Goal: Task Accomplishment & Management: Complete application form

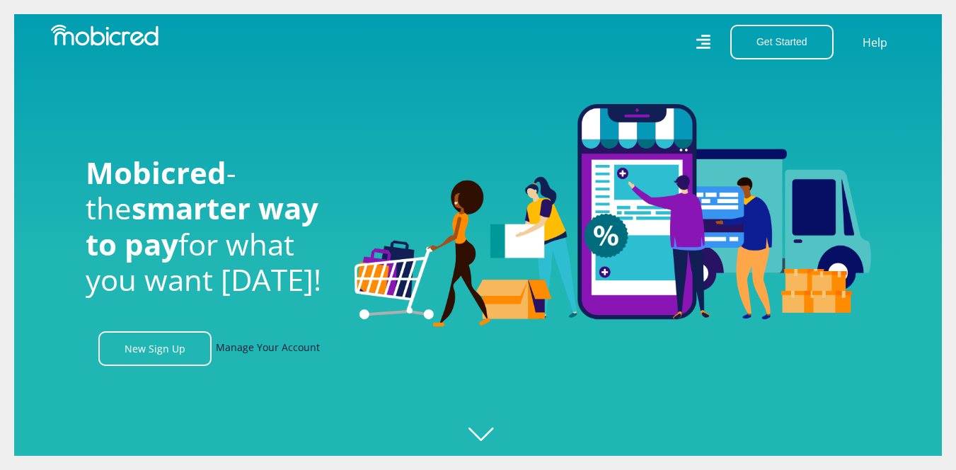
scroll to position [0, 1008]
click at [237, 344] on link "Manage Your Account" at bounding box center [268, 348] width 104 height 35
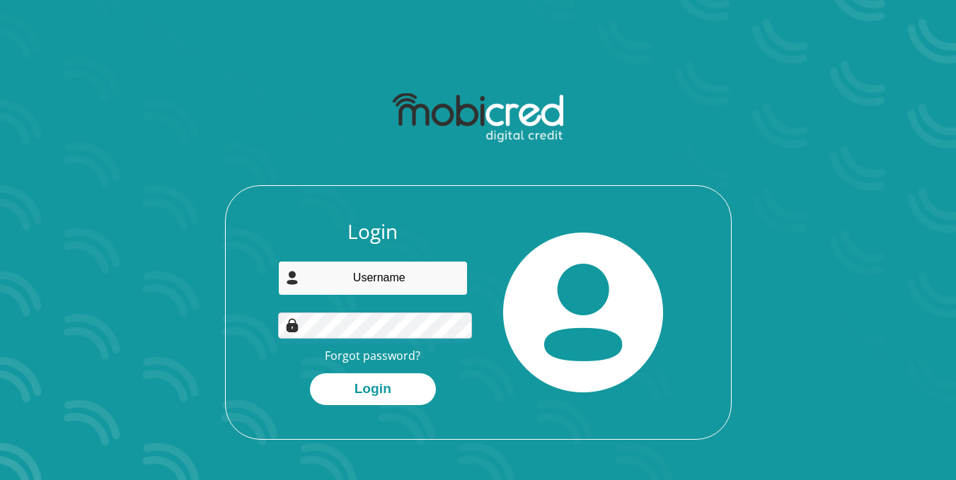
click at [378, 261] on input "email" at bounding box center [373, 278] width 190 height 35
type input "[EMAIL_ADDRESS][DOMAIN_NAME]"
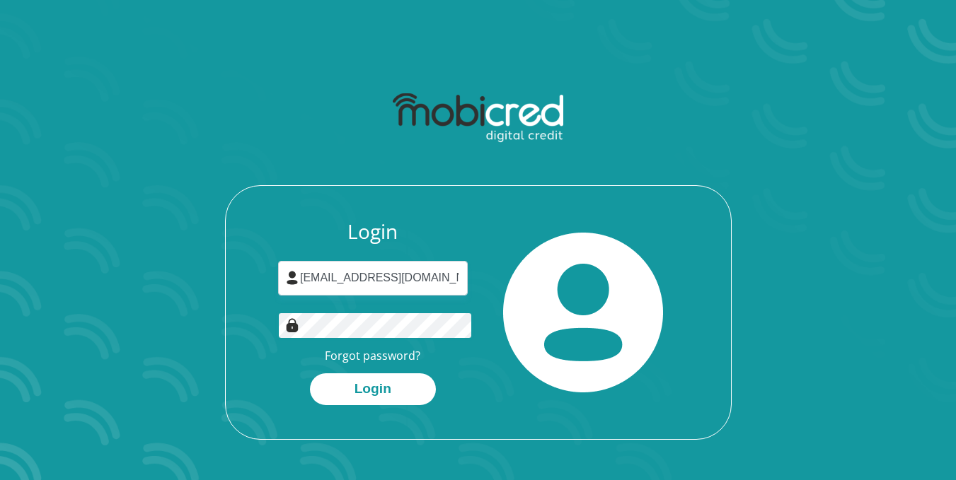
click at [310, 373] on button "Login" at bounding box center [373, 389] width 126 height 32
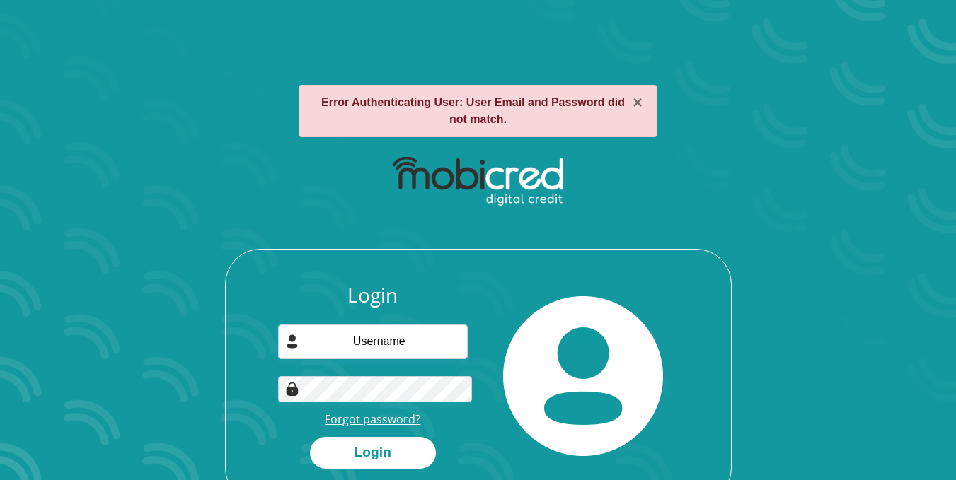
click at [359, 412] on link "Forgot password?" at bounding box center [372, 420] width 95 height 16
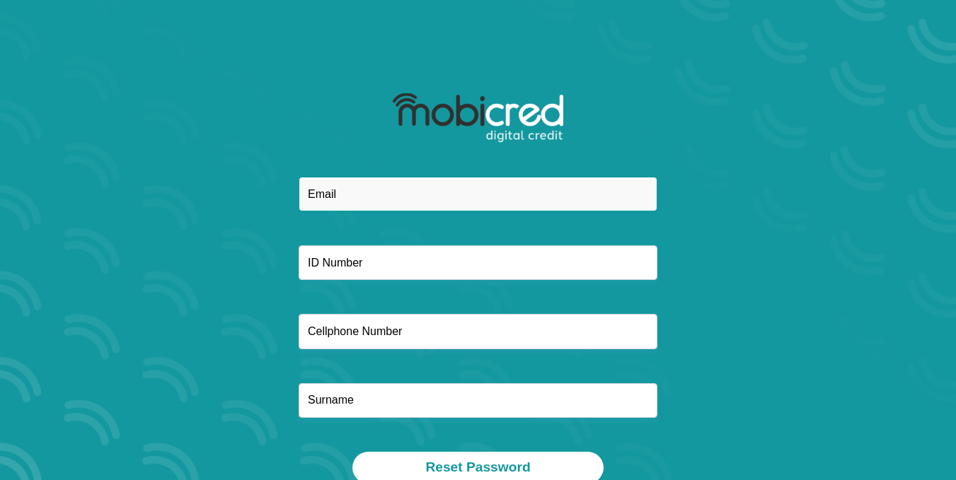
click at [387, 177] on input "email" at bounding box center [478, 194] width 359 height 35
type input "Zandaminora@gmail.com"
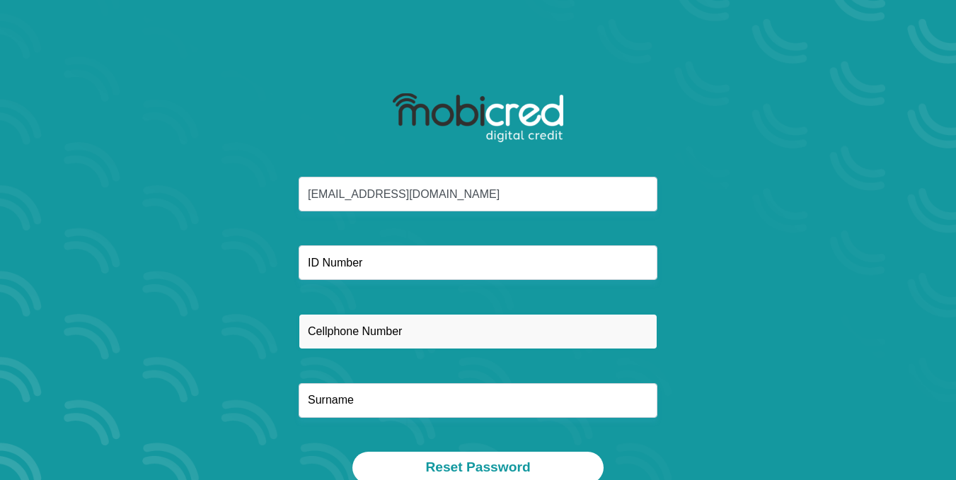
type input "0679554955"
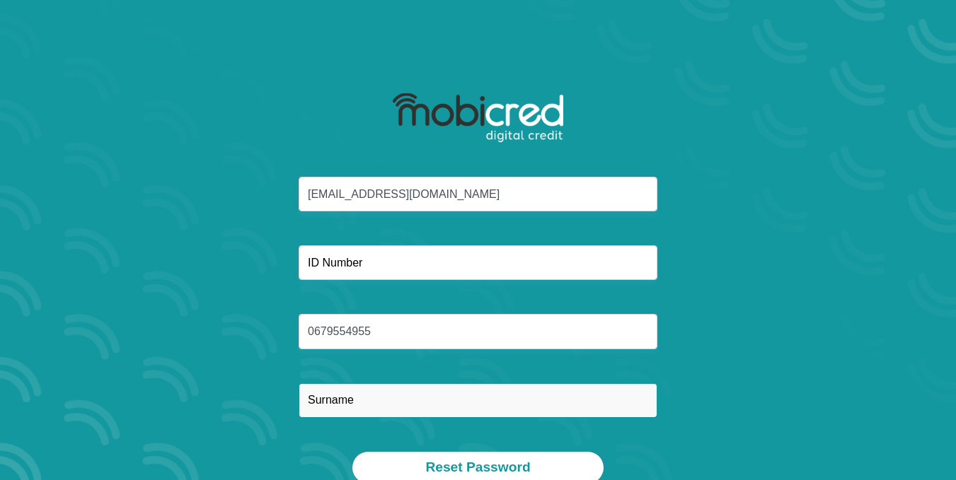
type input "Mapoga"
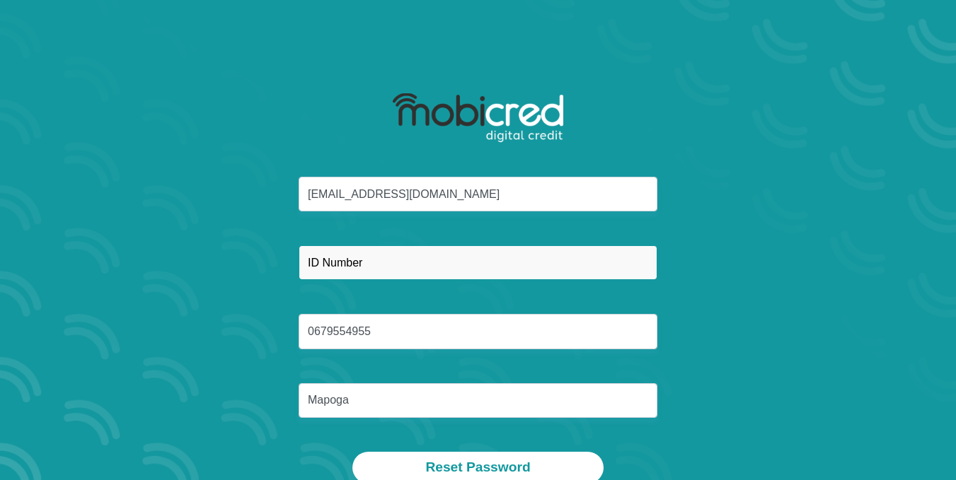
click at [397, 245] on input "text" at bounding box center [478, 262] width 359 height 35
type input "8209085755089"
click at [352, 452] on button "Reset Password" at bounding box center [477, 468] width 250 height 32
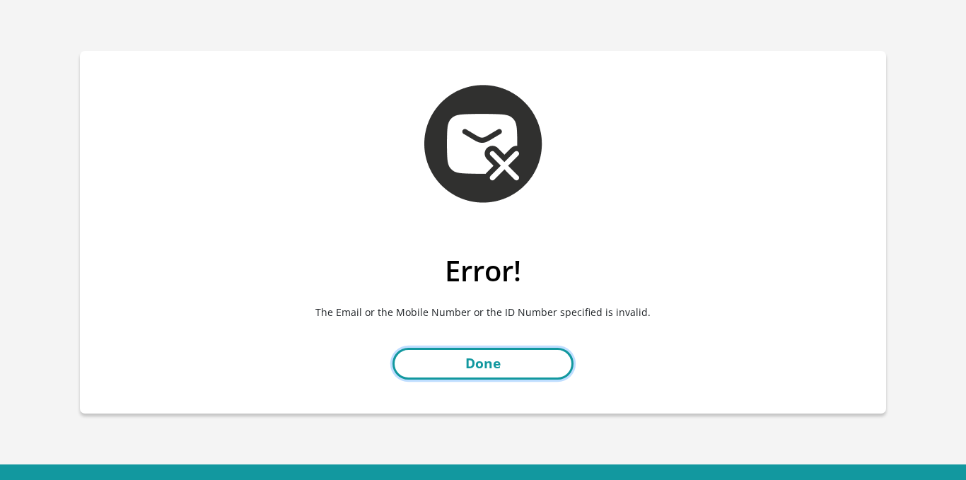
click at [460, 348] on link "Done" at bounding box center [483, 364] width 181 height 32
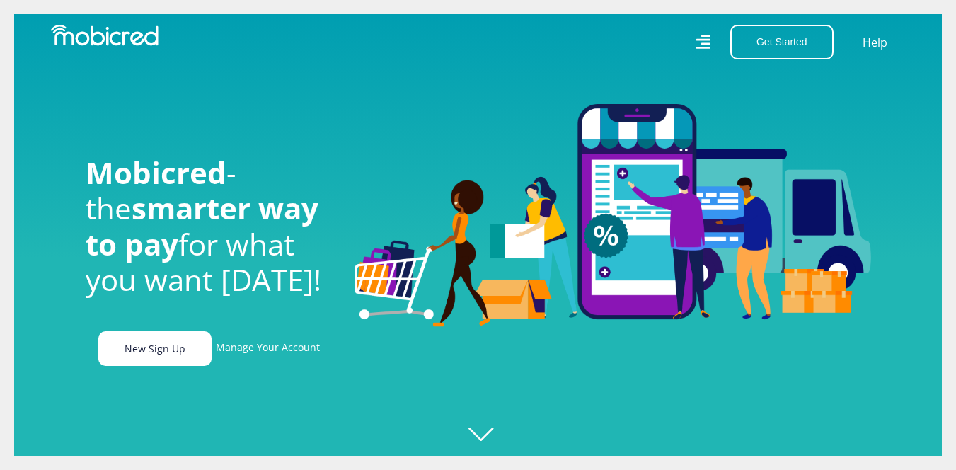
click at [137, 335] on link "New Sign Up" at bounding box center [154, 348] width 113 height 35
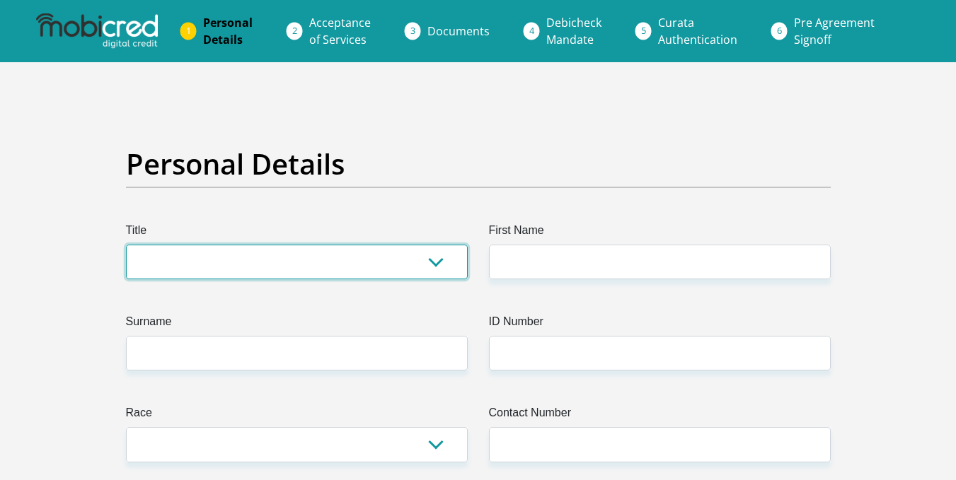
click at [171, 245] on select "Mr Ms Mrs Dr [PERSON_NAME]" at bounding box center [297, 262] width 342 height 35
click at [178, 245] on select "Mr Ms Mrs Dr [PERSON_NAME]" at bounding box center [297, 262] width 342 height 35
select select "Mr"
click at [126, 245] on select "Mr Ms Mrs Dr [PERSON_NAME]" at bounding box center [297, 262] width 342 height 35
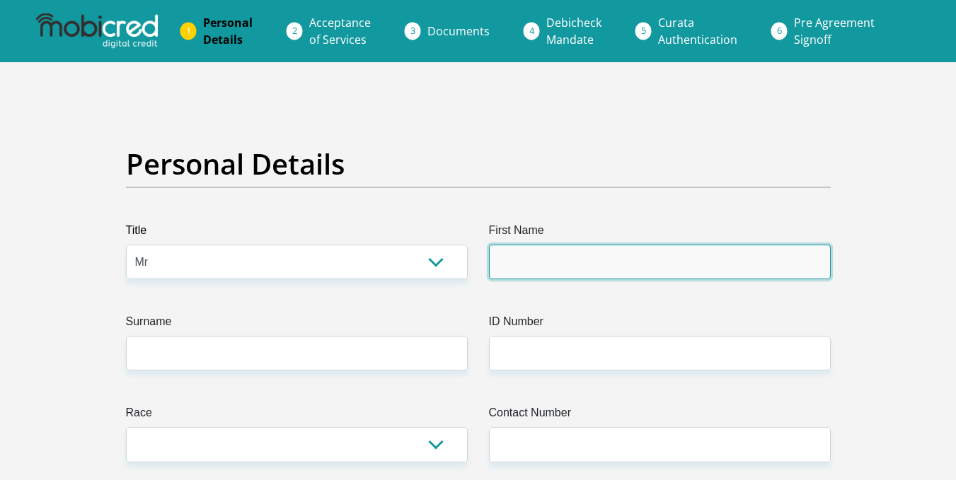
click at [501, 245] on input "First Name" at bounding box center [660, 262] width 342 height 35
type input "Rankadu"
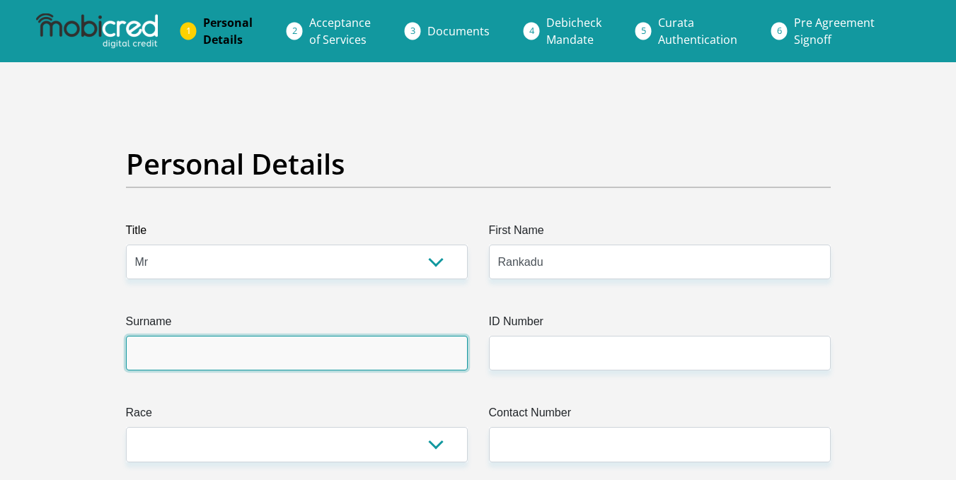
type input "Mapoga"
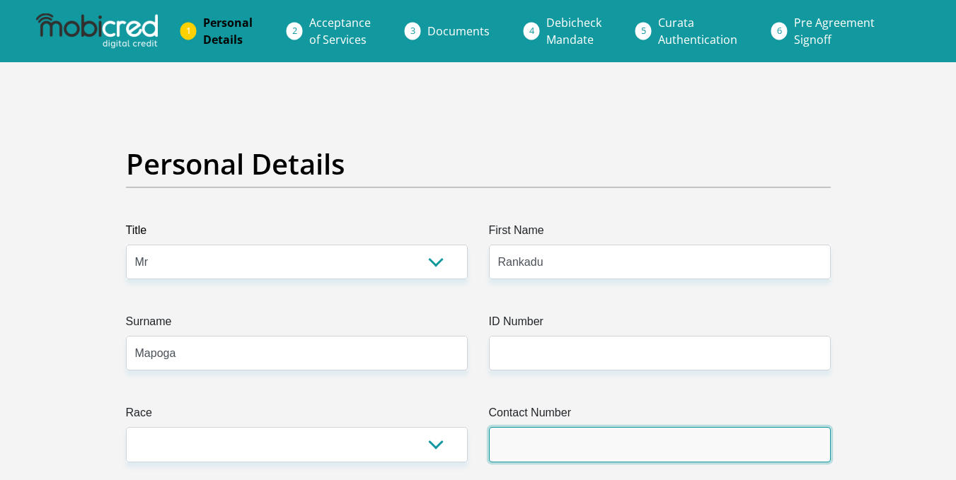
type input "0679554955"
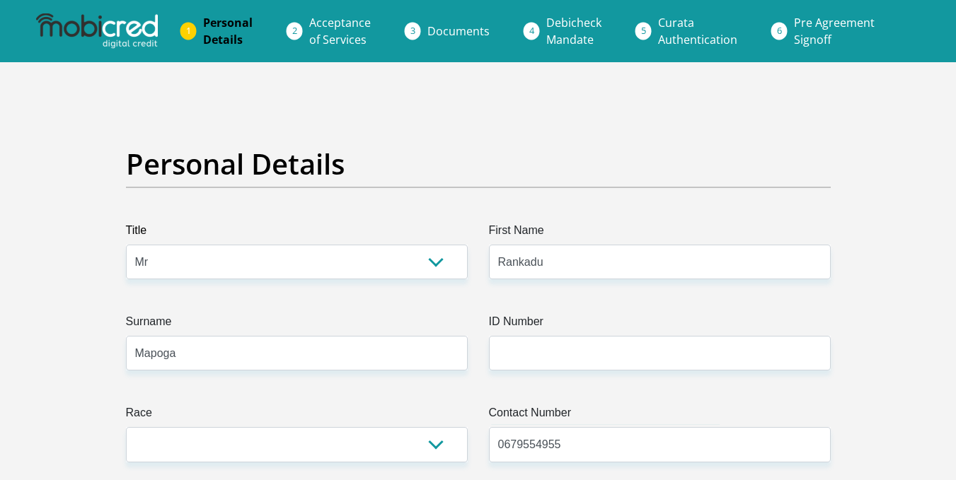
select select "ZAF"
type input "Unit 15 VERVOER SUID 456 BEN VILJOEN STREET"
type input "City Of Tshwane"
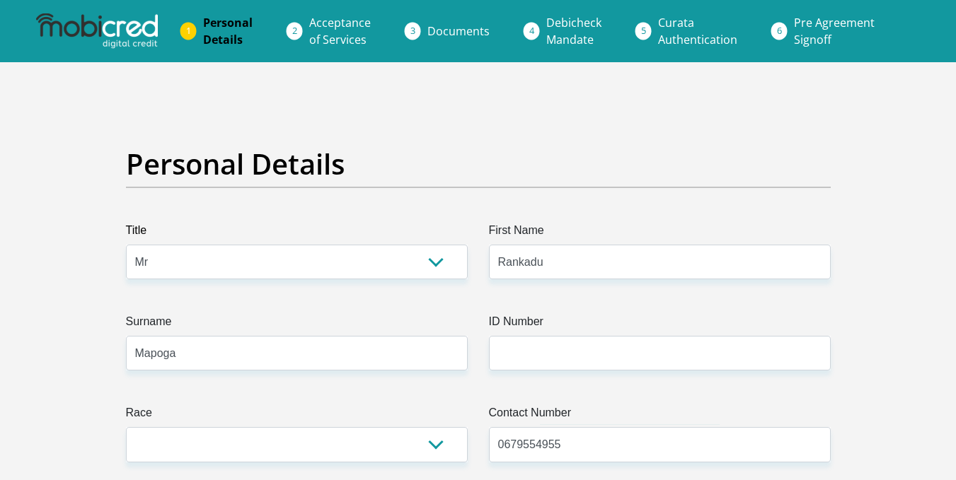
type input "0018"
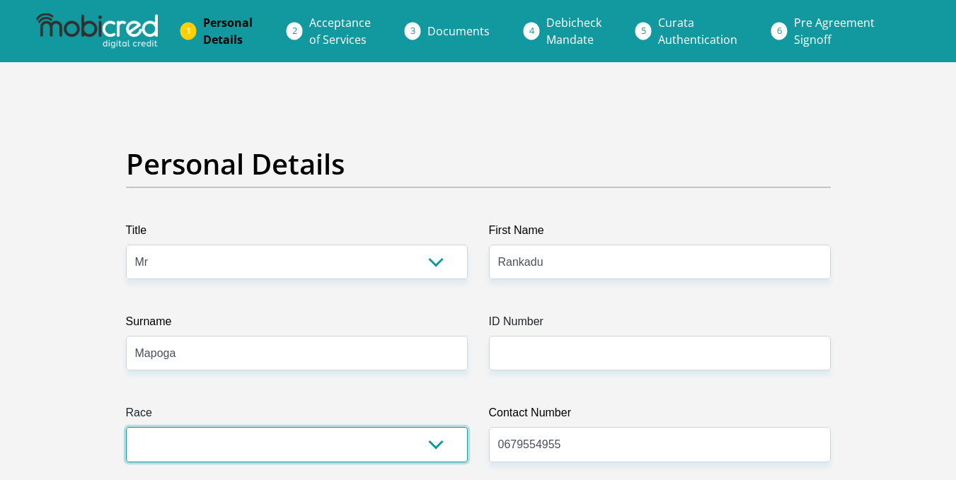
click at [362, 427] on select "Black Coloured Indian White Other" at bounding box center [297, 444] width 342 height 35
select select "1"
click at [126, 427] on select "Black Coloured Indian White Other" at bounding box center [297, 444] width 342 height 35
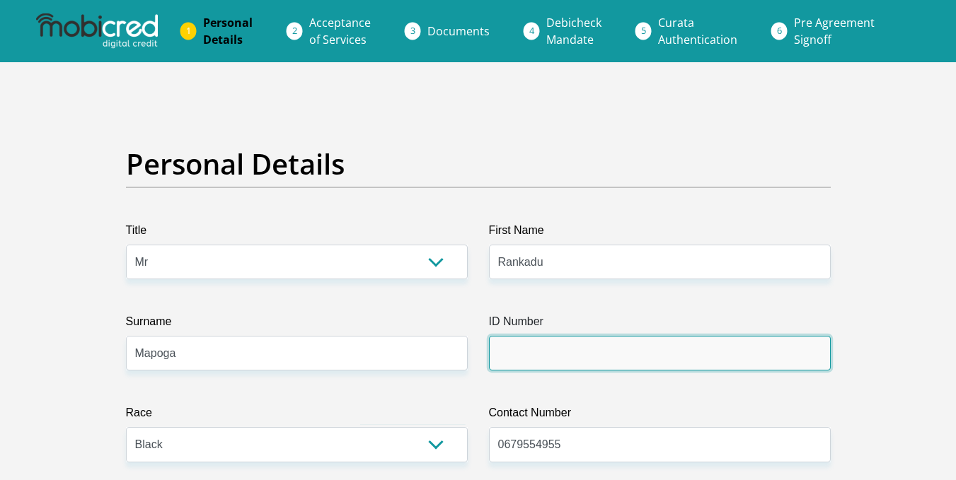
click at [512, 336] on input "ID Number" at bounding box center [660, 353] width 342 height 35
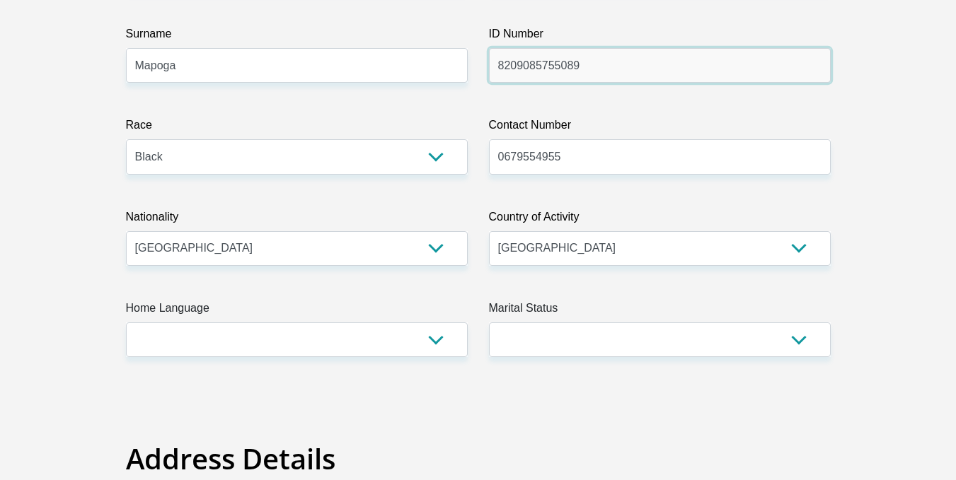
scroll to position [275, 0]
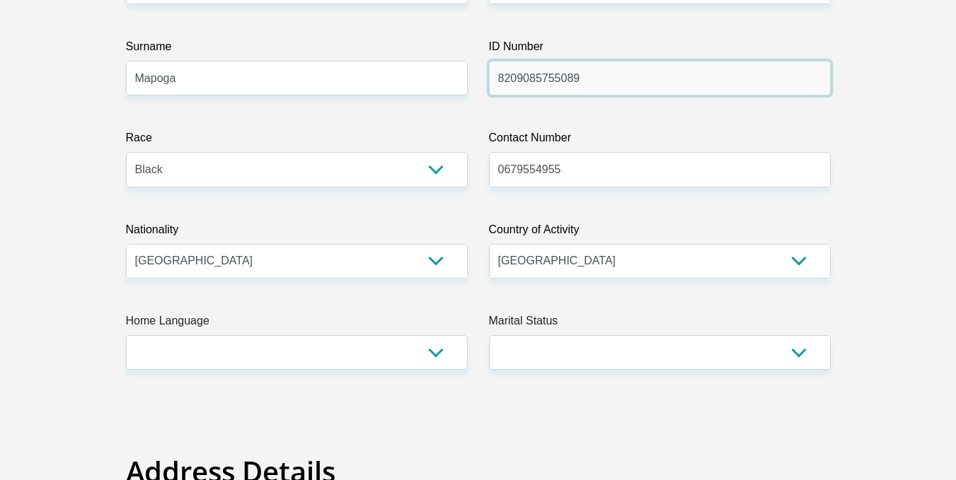
type input "8209085755089"
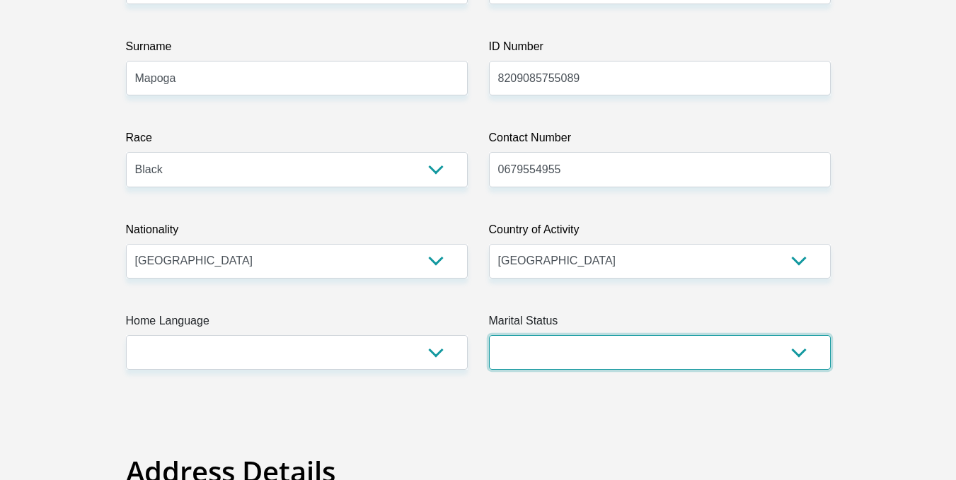
click at [812, 335] on select "Married ANC Single Divorced Widowed Married COP or Customary Law" at bounding box center [660, 352] width 342 height 35
select select "3"
click at [489, 335] on select "Married ANC Single Divorced Widowed Married COP or Customary Law" at bounding box center [660, 352] width 342 height 35
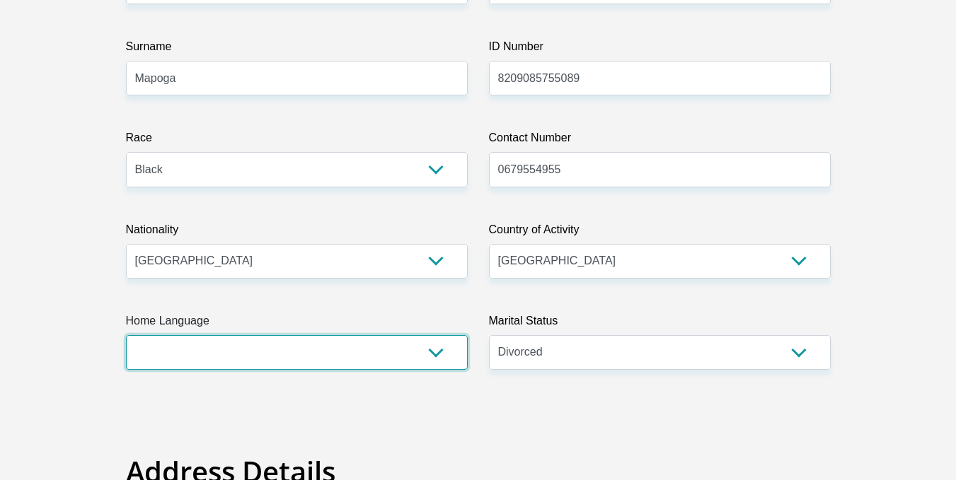
click at [430, 335] on select "Afrikaans English Sepedi South Ndebele Southern Sotho Swati Tsonga Tswana Venda…" at bounding box center [297, 352] width 342 height 35
select select "nbl"
click at [126, 335] on select "Afrikaans English Sepedi South Ndebele Southern Sotho Swati Tsonga Tswana Venda…" at bounding box center [297, 352] width 342 height 35
click at [433, 335] on select "Afrikaans English Sepedi South Ndebele Southern Sotho Swati Tsonga Tswana Venda…" at bounding box center [297, 352] width 342 height 35
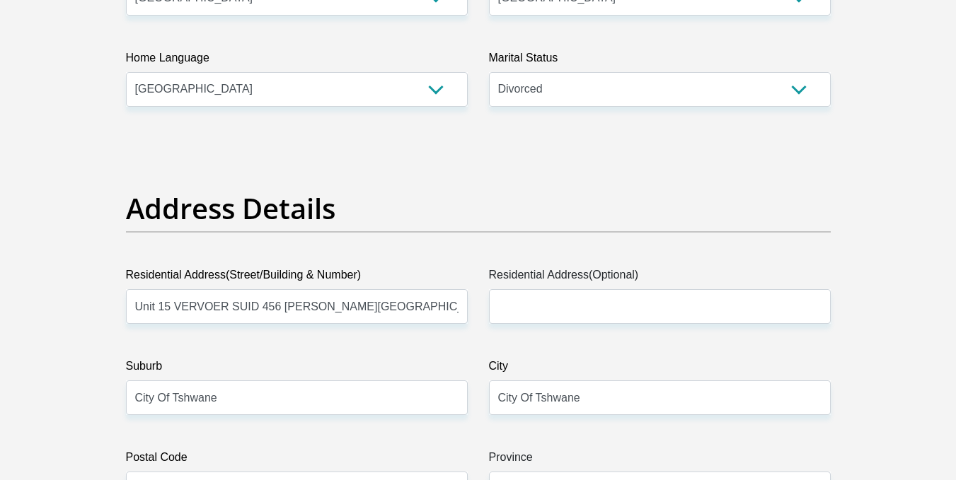
scroll to position [551, 0]
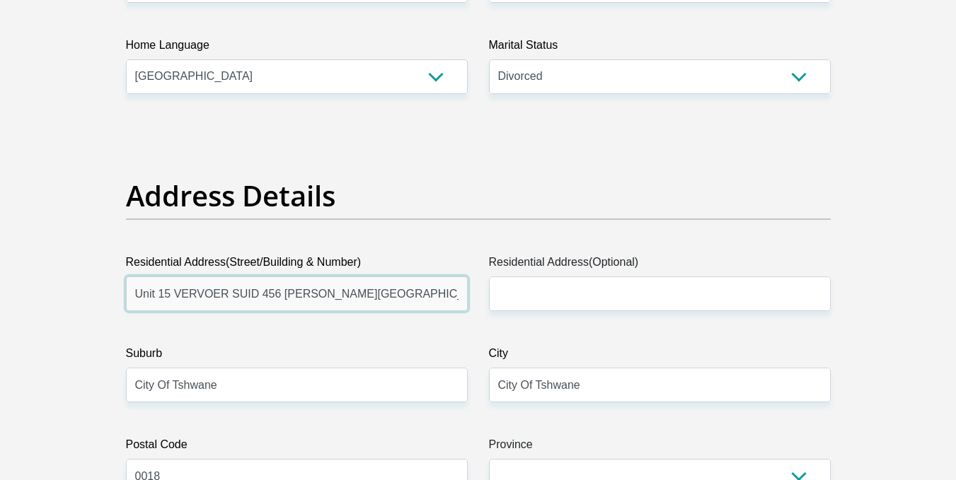
drag, startPoint x: 310, startPoint y: 106, endPoint x: 209, endPoint y: 108, distance: 100.5
click at [209, 277] on input "Unit 15 VERVOER SUID 456 BEN VILJOEN STREET" at bounding box center [297, 294] width 342 height 35
type input "Unit 15 VERVOER SUID"
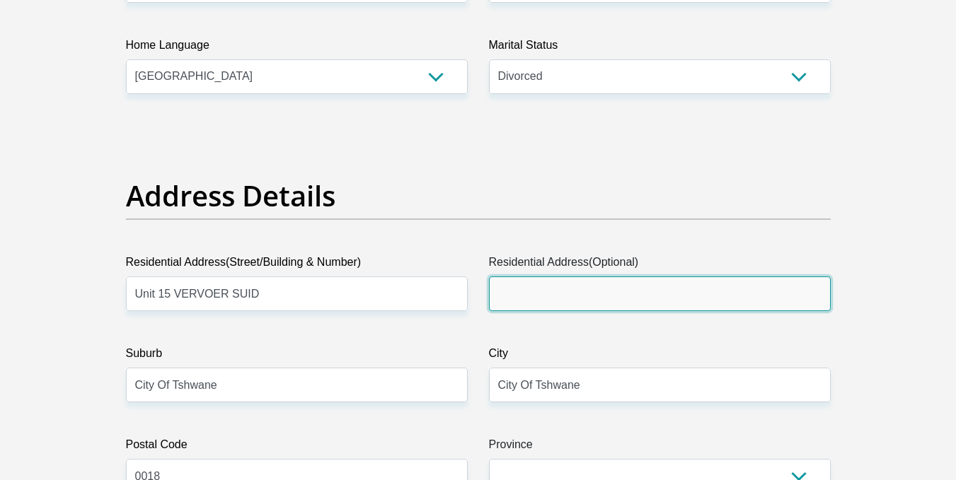
click at [562, 277] on input "Residential Address(Optional)" at bounding box center [660, 294] width 342 height 35
paste input "456 BEN VILJOEN STREET"
type input "456 BEN VILJOEN STREET"
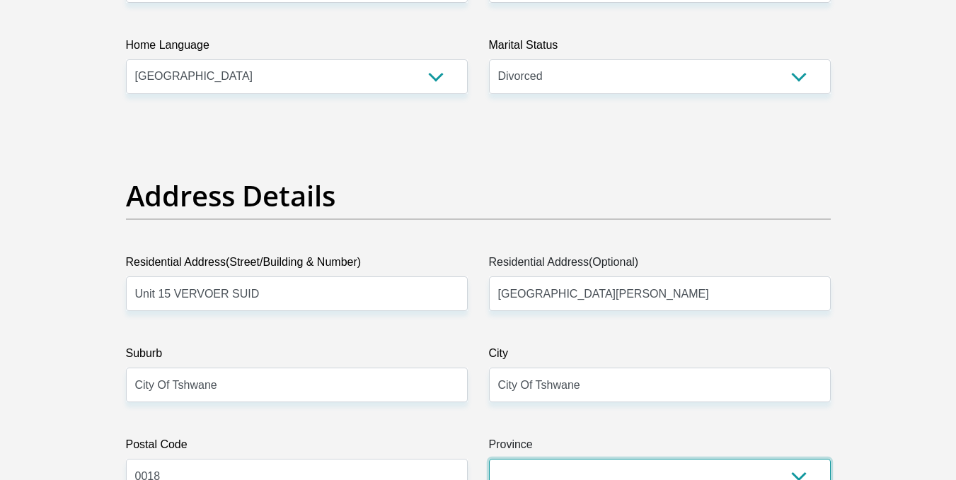
click at [610, 459] on select "Eastern Cape Free State Gauteng KwaZulu-Natal Limpopo Mpumalanga Northern Cape …" at bounding box center [660, 476] width 342 height 35
select select "Gauteng"
click at [489, 459] on select "Eastern Cape Free State Gauteng KwaZulu-Natal Limpopo Mpumalanga Northern Cape …" at bounding box center [660, 476] width 342 height 35
select select "5"
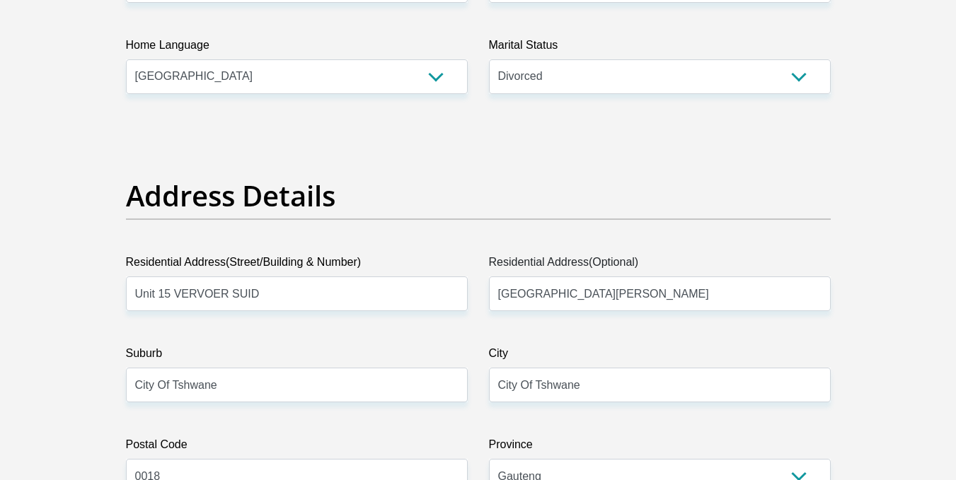
select select "Owned"
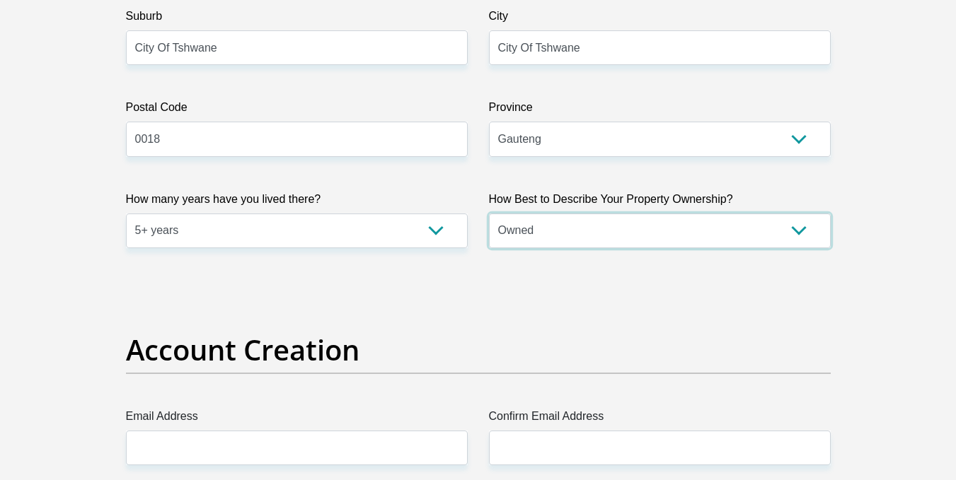
scroll to position [901, 0]
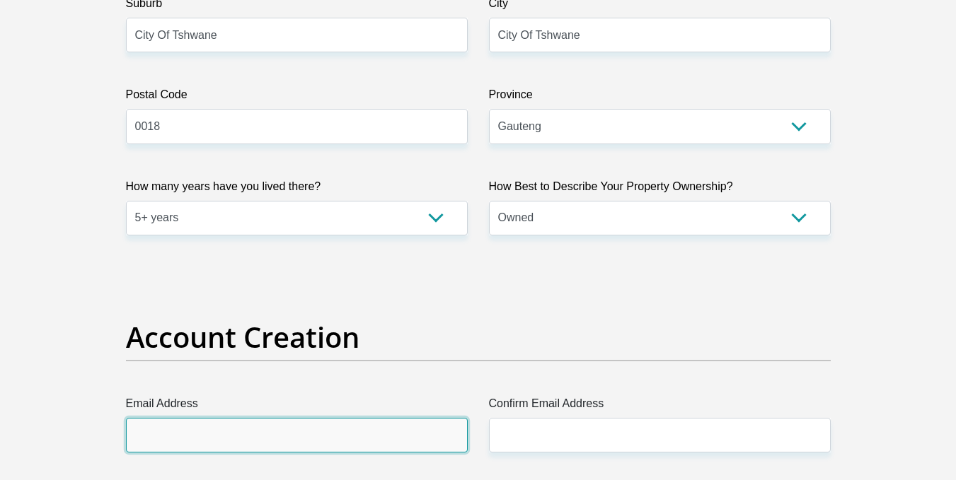
click at [366, 418] on input "Email Address" at bounding box center [297, 435] width 342 height 35
type input "Zandaminora@gmail.com"
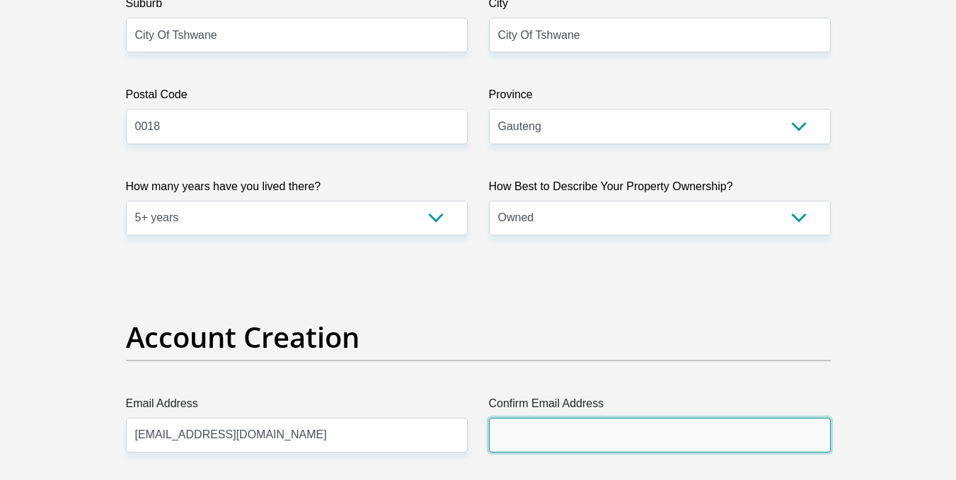
type input "Zandaminora@gmail.com"
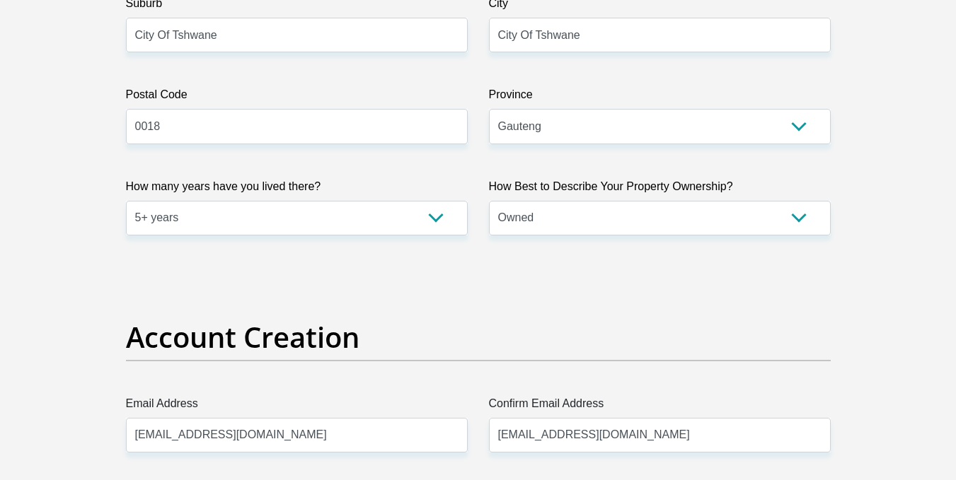
type input "Rankadu"
type input "Mapoga"
type input "0679554955"
type input "Tshwane2017@@#"
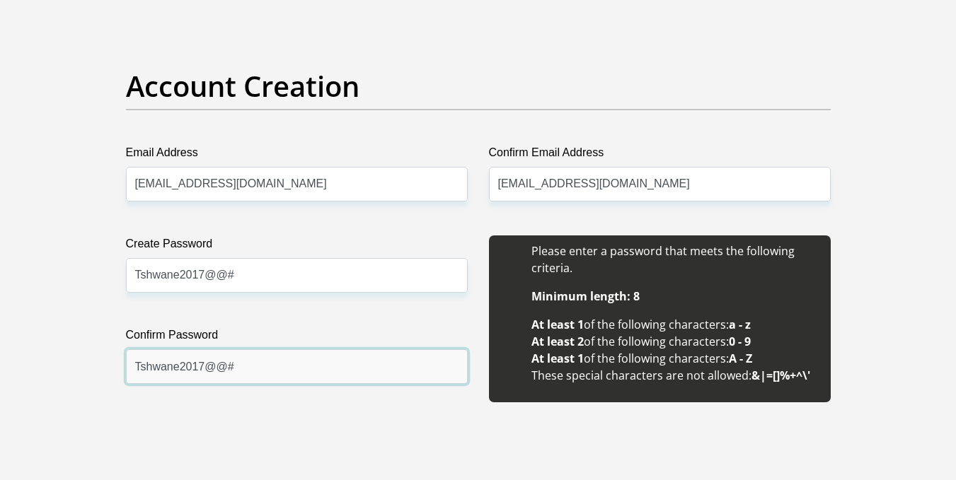
scroll to position [1178, 0]
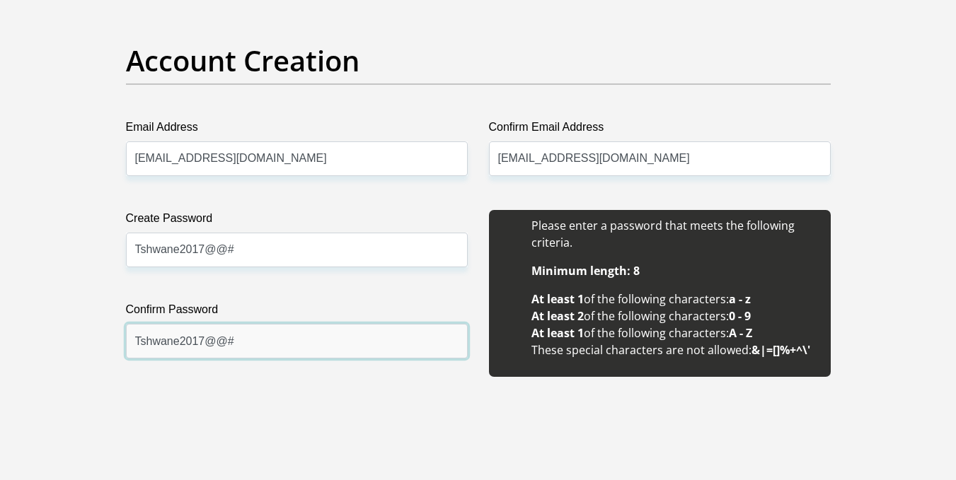
type input "Tshwane2017@@#"
type input "48658"
type input "27985"
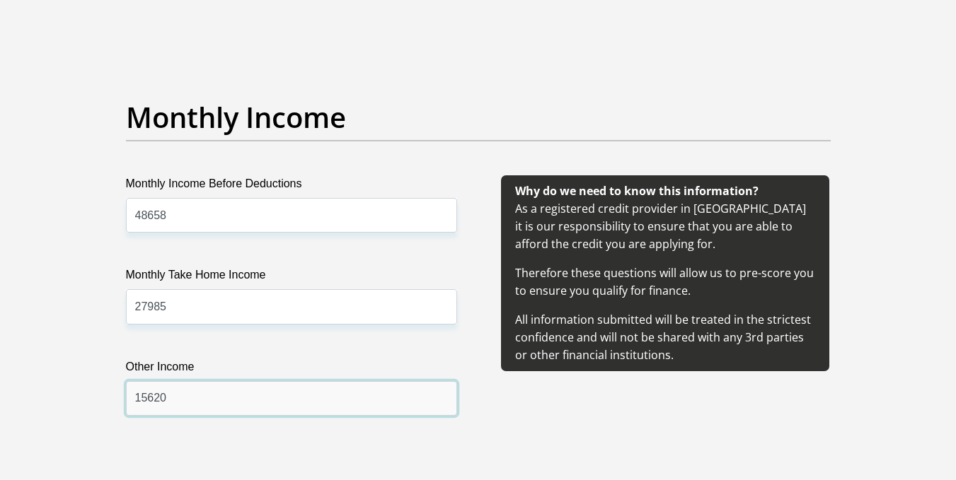
scroll to position [1561, 0]
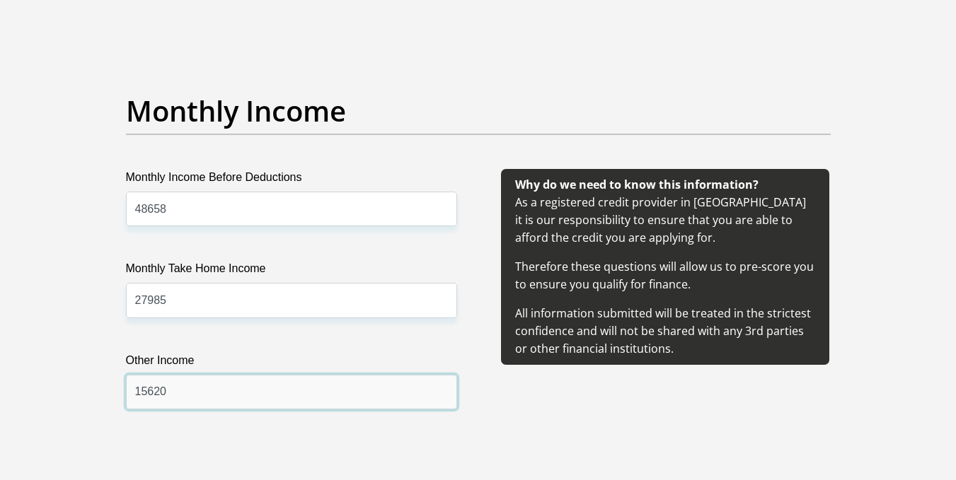
type input "15620"
type input "900"
type input "500"
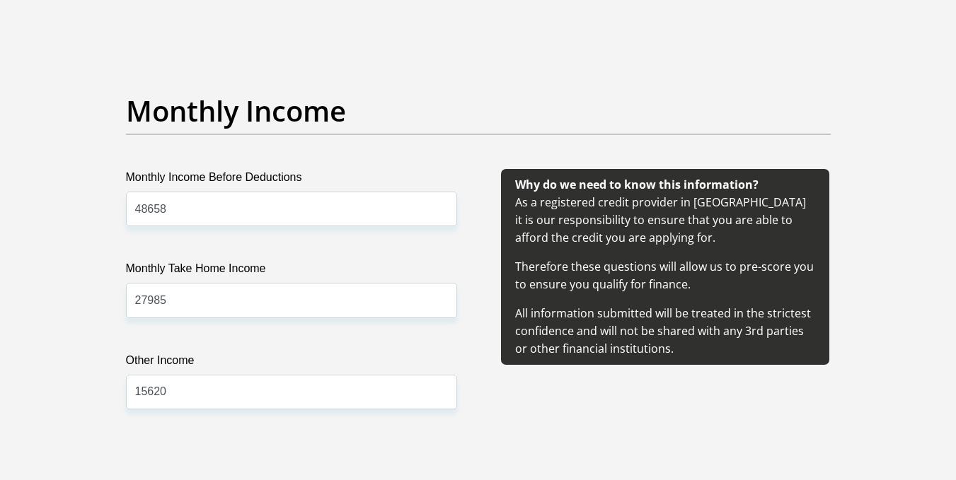
type input "800"
type input "2300"
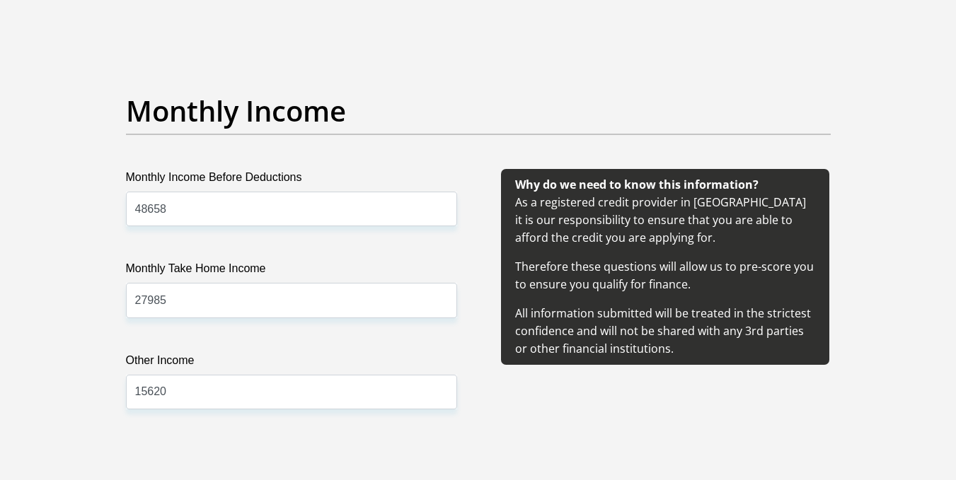
type input "1000"
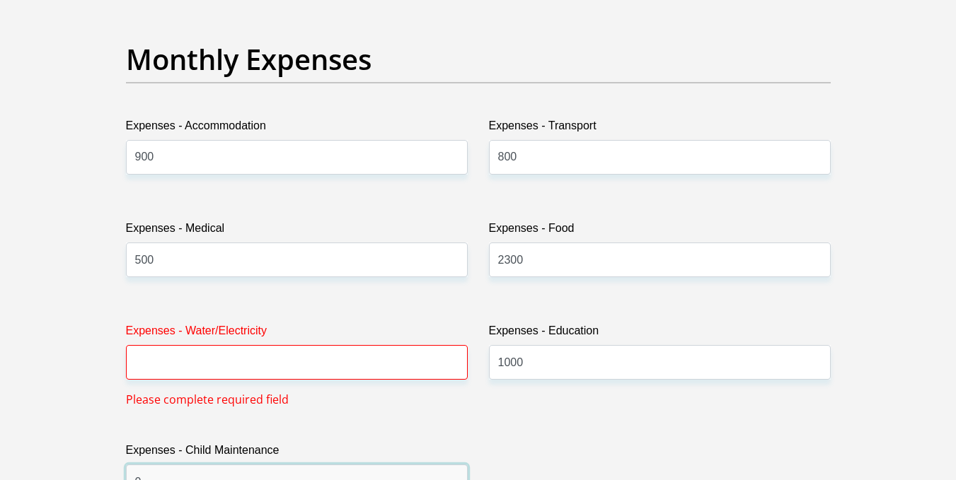
scroll to position [2020, 0]
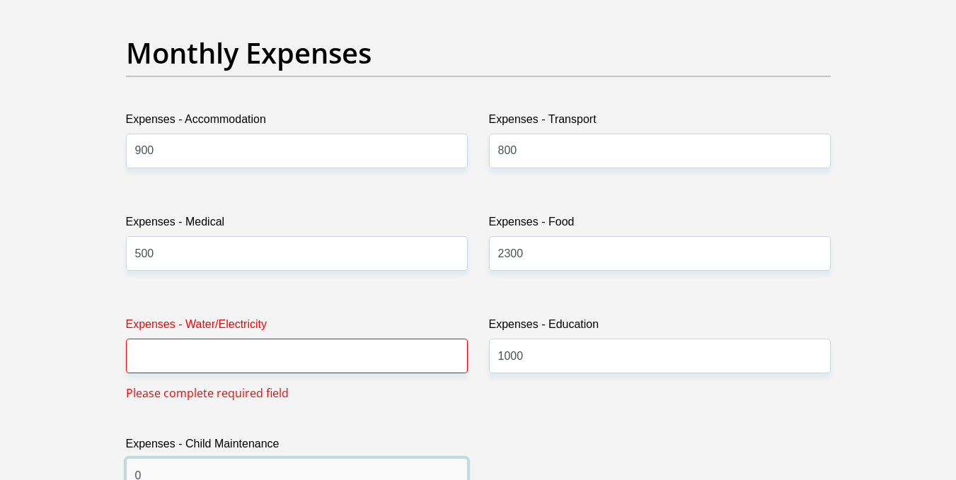
type input "0"
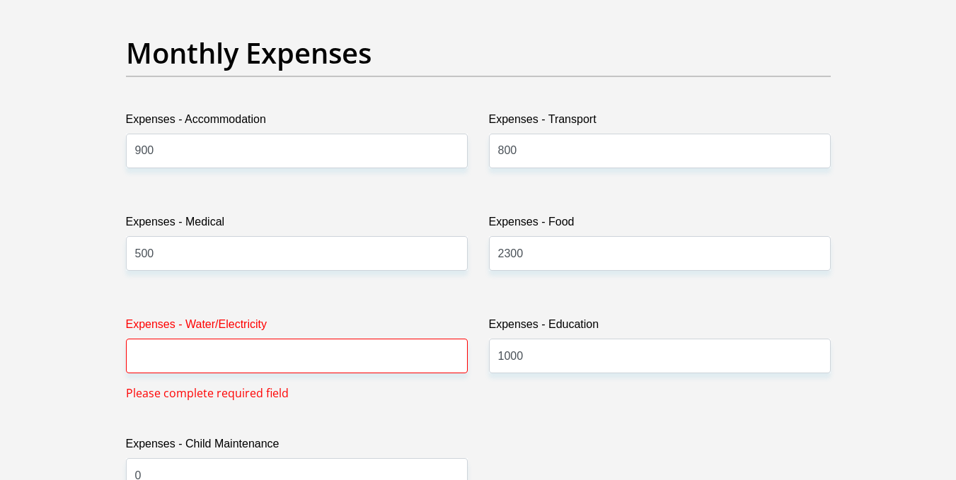
select select "23"
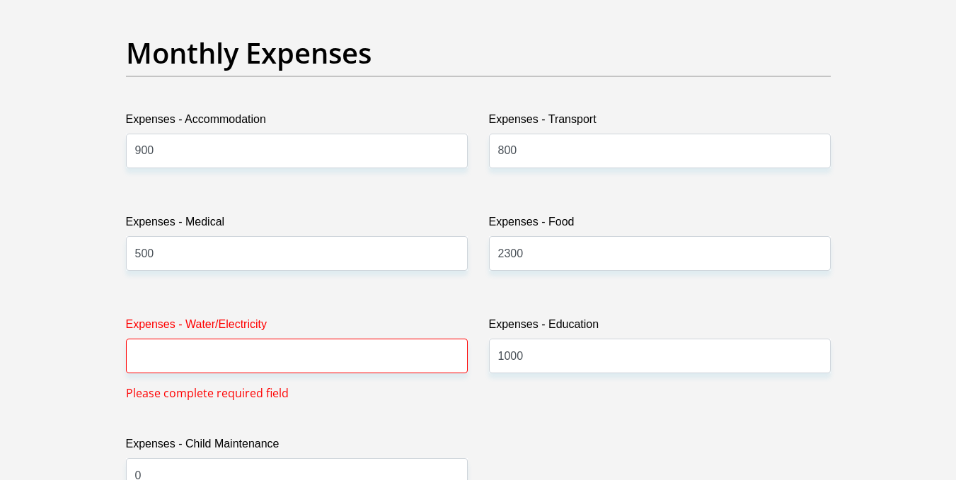
type input "cityoftshwane"
select select "Office Staff/Clerk"
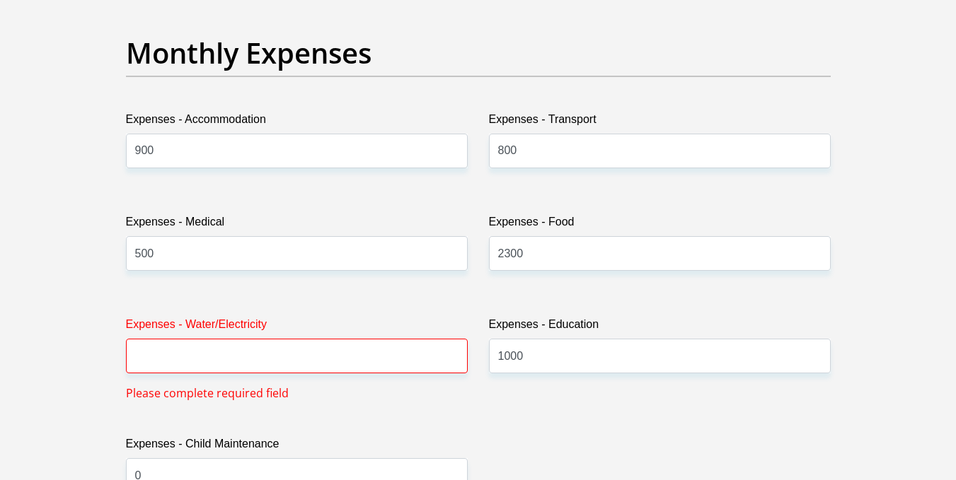
type input "0123589999"
select select "1"
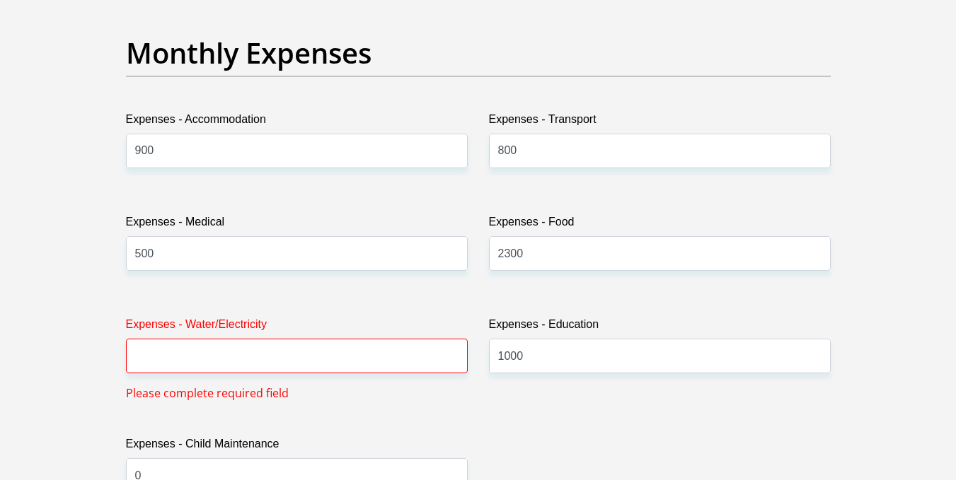
select select "60"
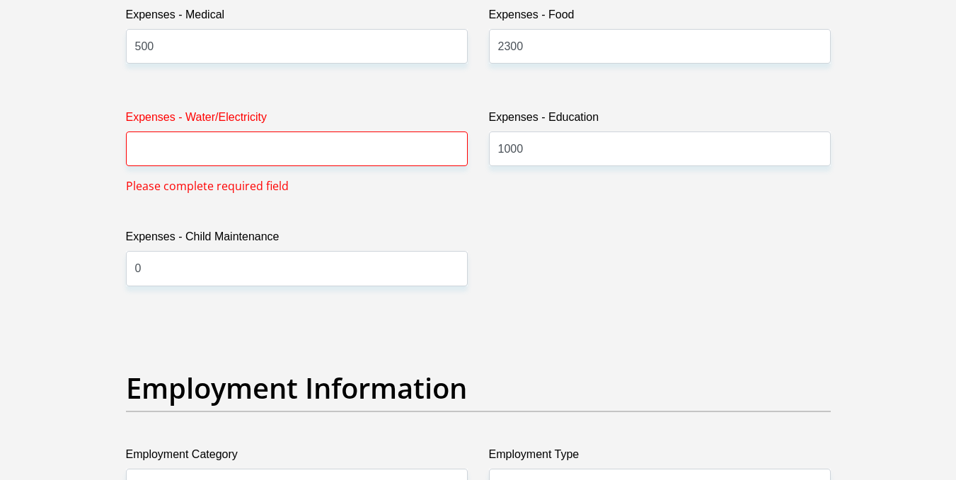
scroll to position [2233, 0]
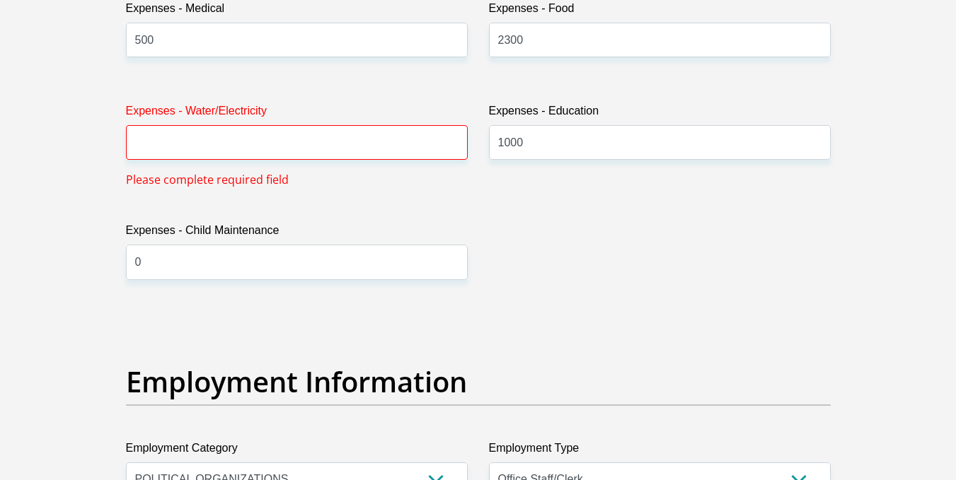
type input "R"
type input "kediboni"
type input "0"
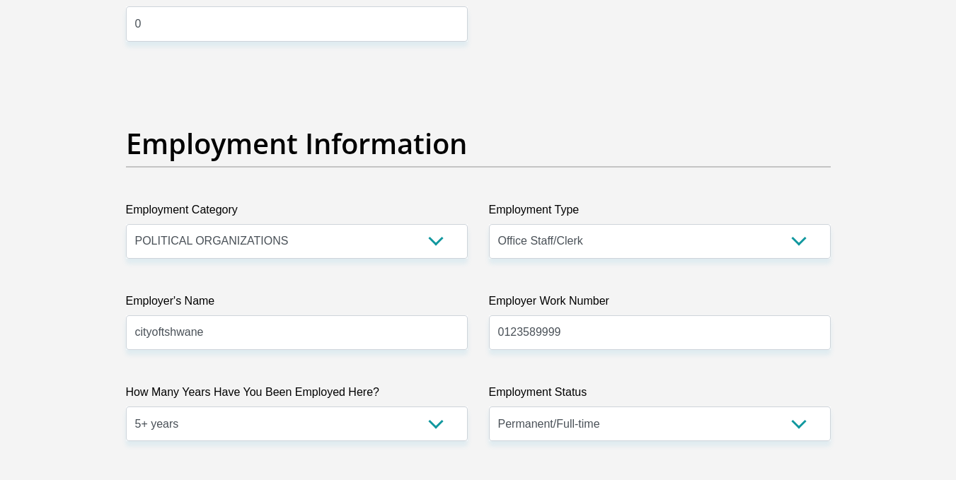
scroll to position [2503, 0]
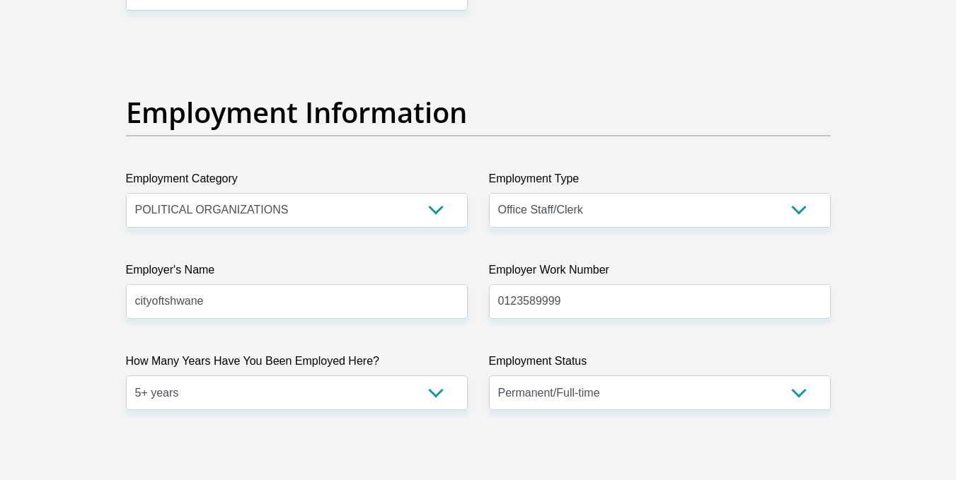
type input "0817083328"
type input "10101830007"
type input "051001"
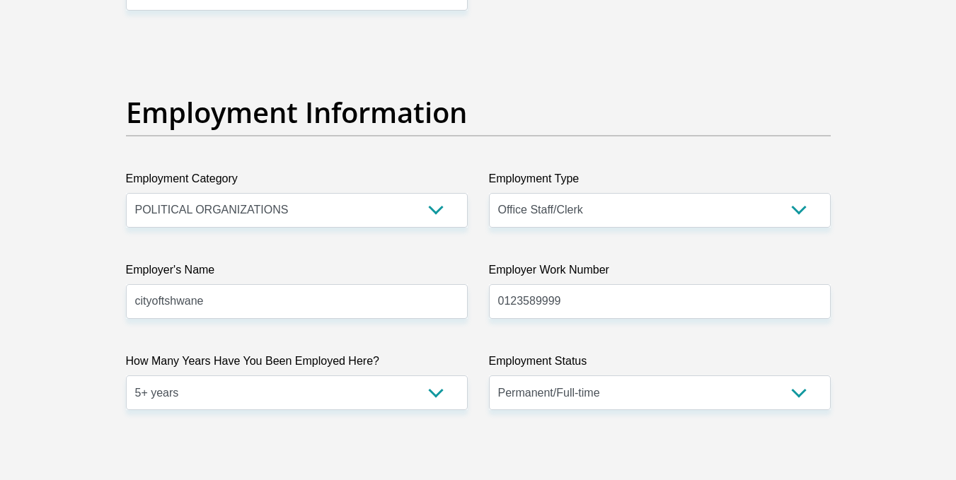
type input "STANDARD BANK"
type input "STANDARD BANK SOUTH AFRICA"
select select "CUR"
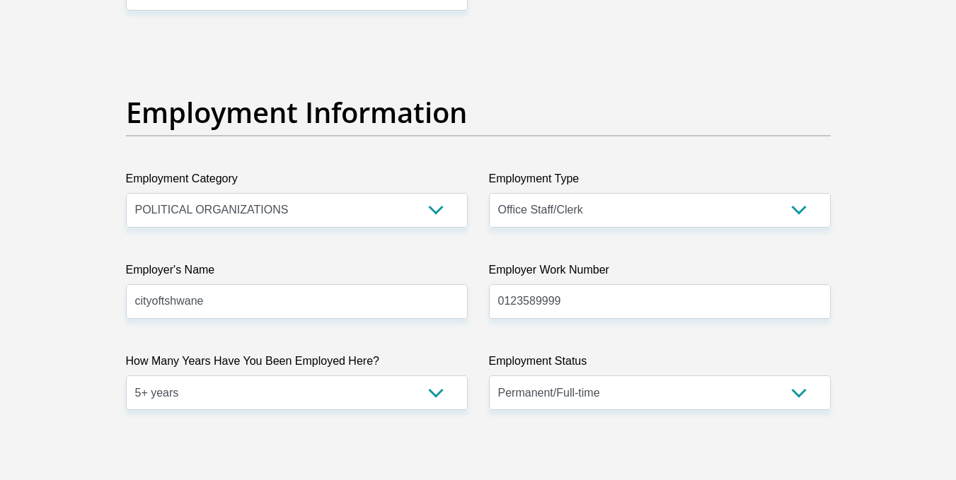
select select "26"
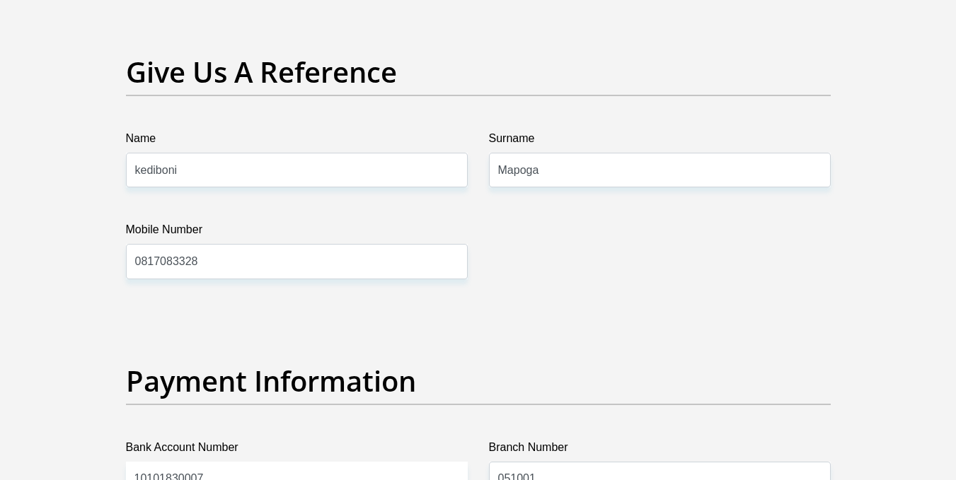
scroll to position [3012, 0]
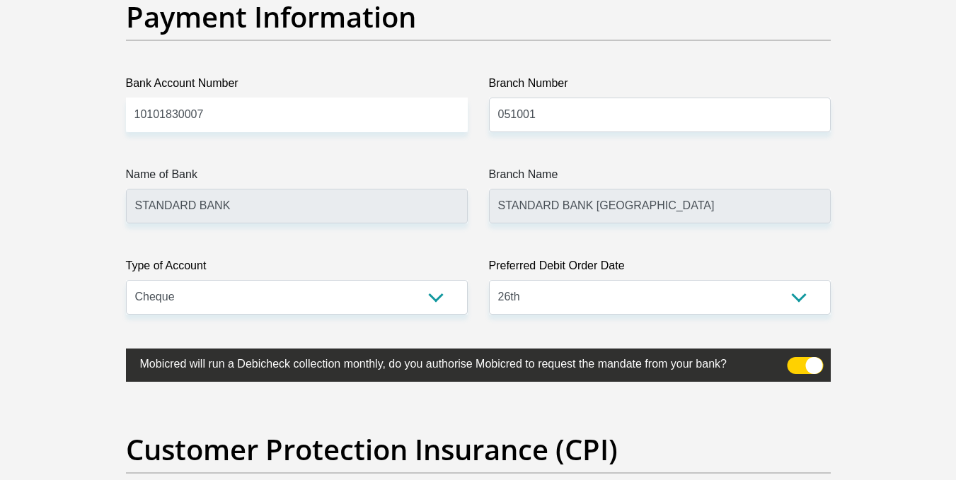
scroll to position [3320, 0]
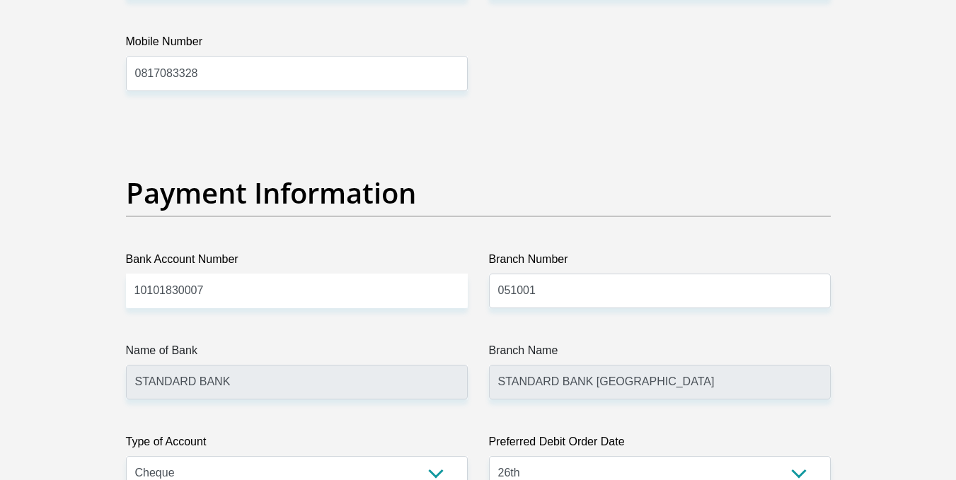
scroll to position [3100, 0]
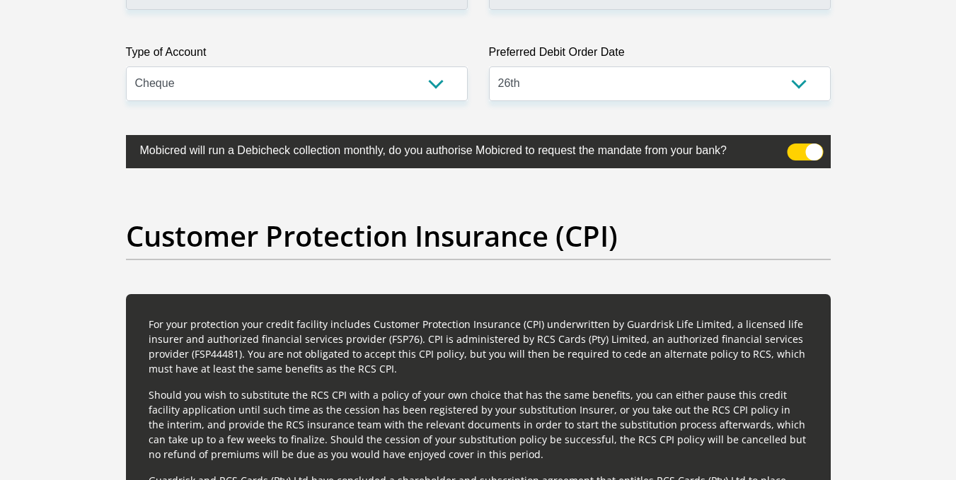
scroll to position [3555, 0]
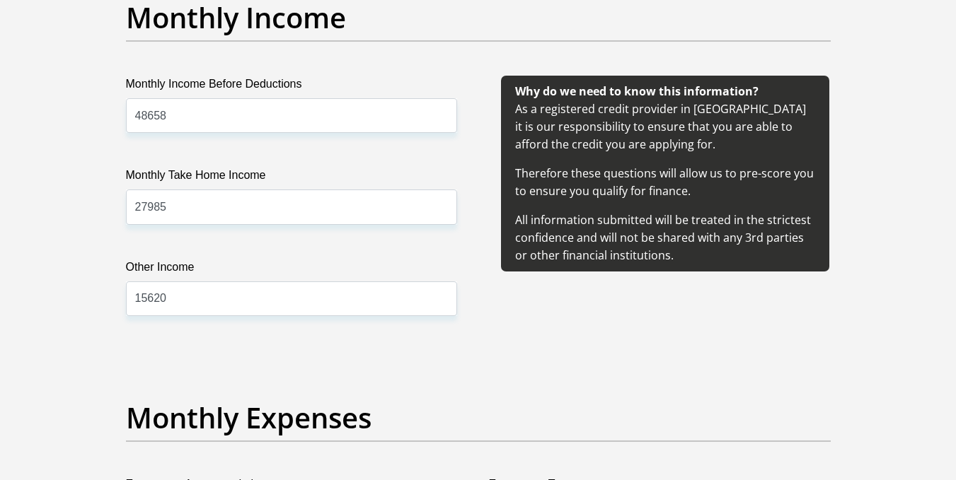
scroll to position [1650, 0]
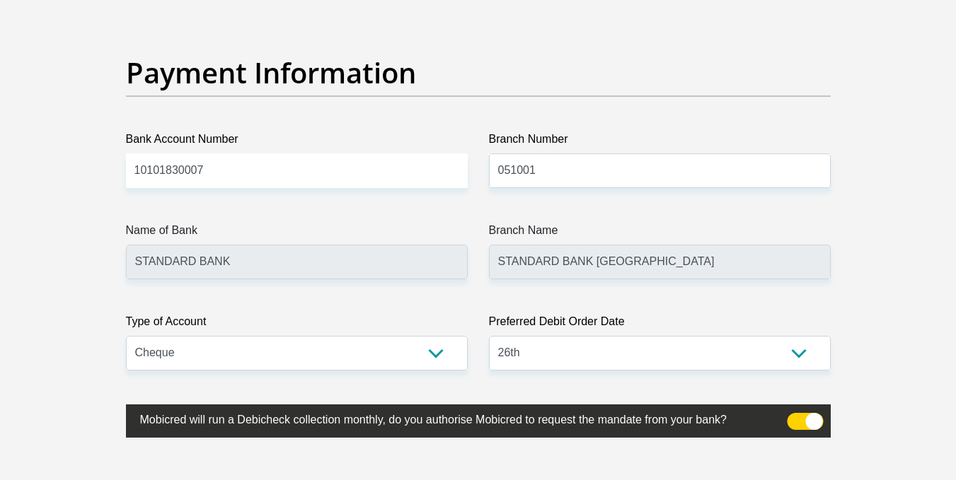
scroll to position [3542, 0]
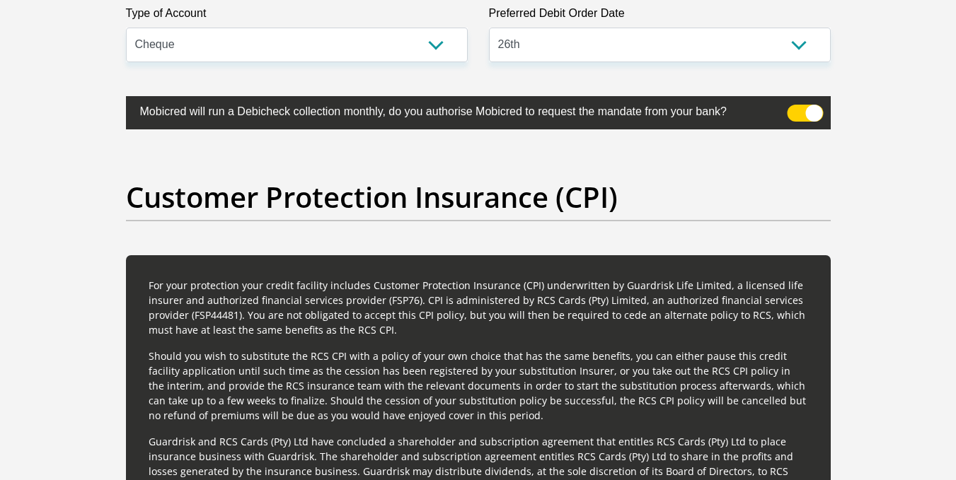
type input "800"
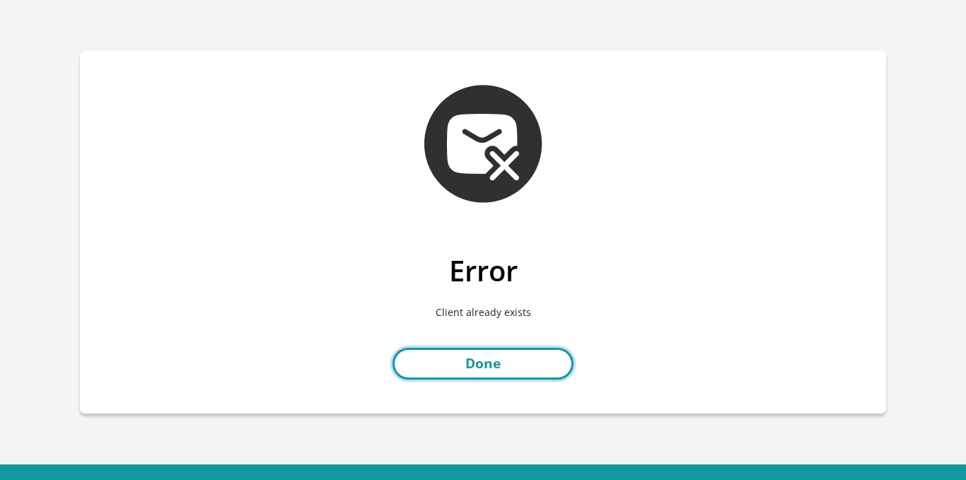
click at [538, 348] on link "Done" at bounding box center [483, 364] width 181 height 32
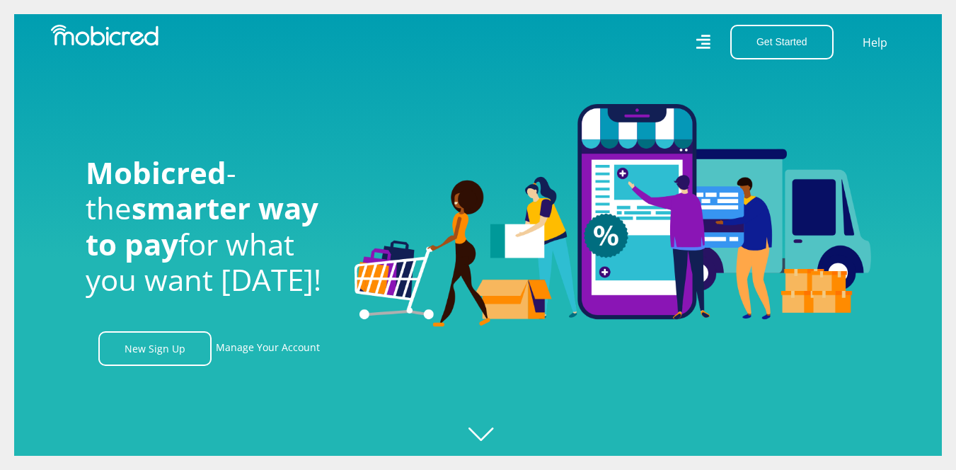
scroll to position [0, 1008]
click at [483, 441] on div at bounding box center [492, 235] width 956 height 470
click at [485, 436] on div at bounding box center [492, 235] width 956 height 470
click at [485, 436] on icon "Created with [PERSON_NAME] 2.3.0" at bounding box center [492, 235] width 956 height 470
click at [485, 436] on icon "Created with Raphaël 2.3.0" at bounding box center [492, 235] width 956 height 470
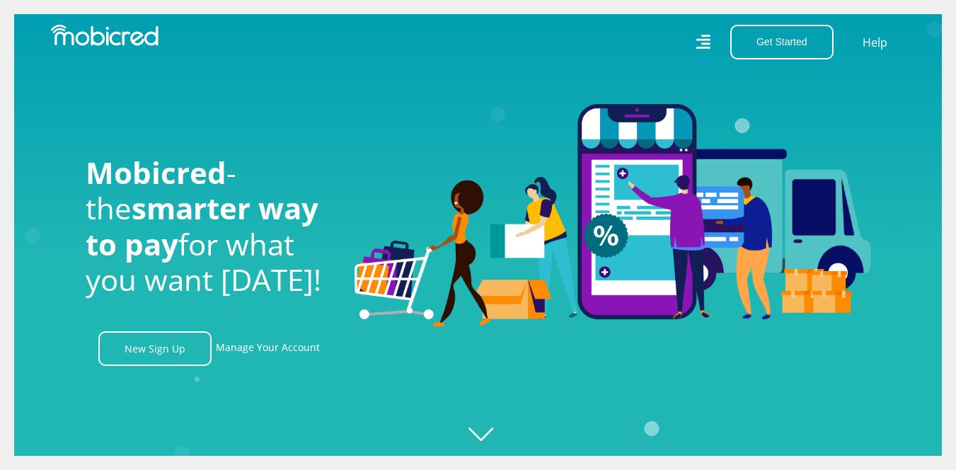
click at [485, 436] on icon "Created with Raphaël 2.3.0" at bounding box center [492, 235] width 956 height 470
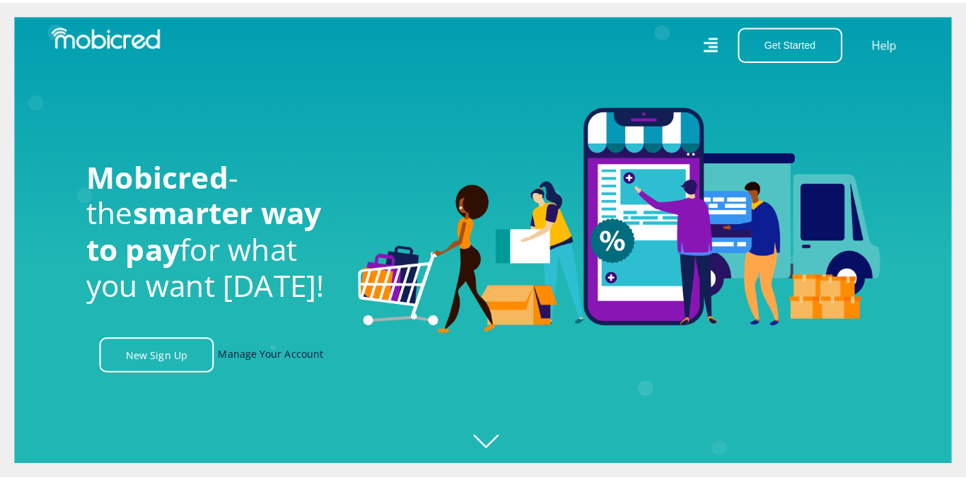
scroll to position [0, 3226]
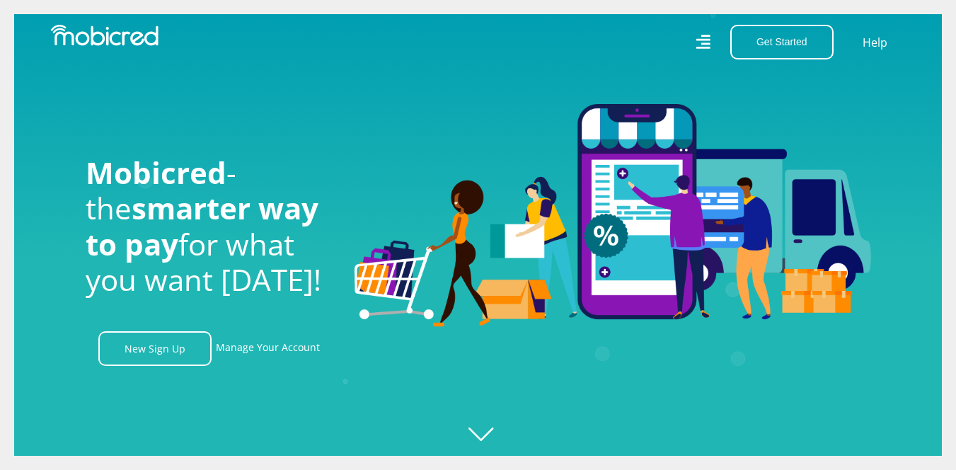
click at [710, 42] on icon at bounding box center [703, 42] width 14 height 20
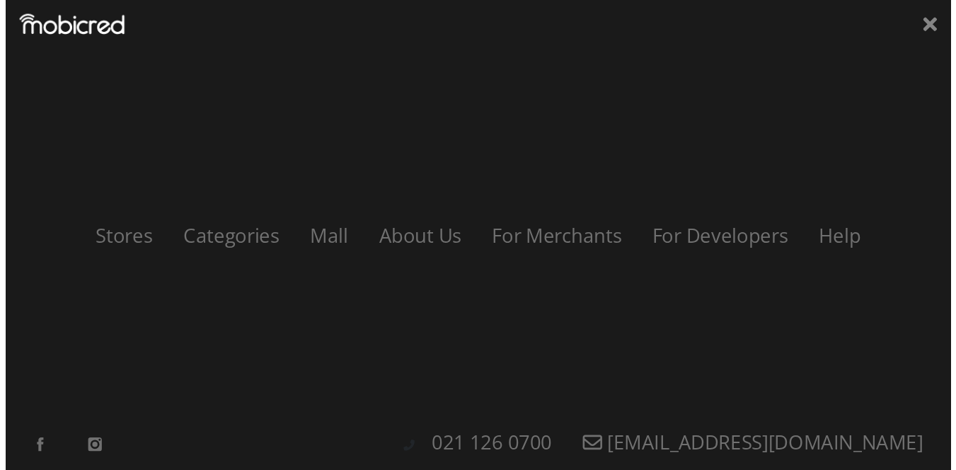
scroll to position [0, 0]
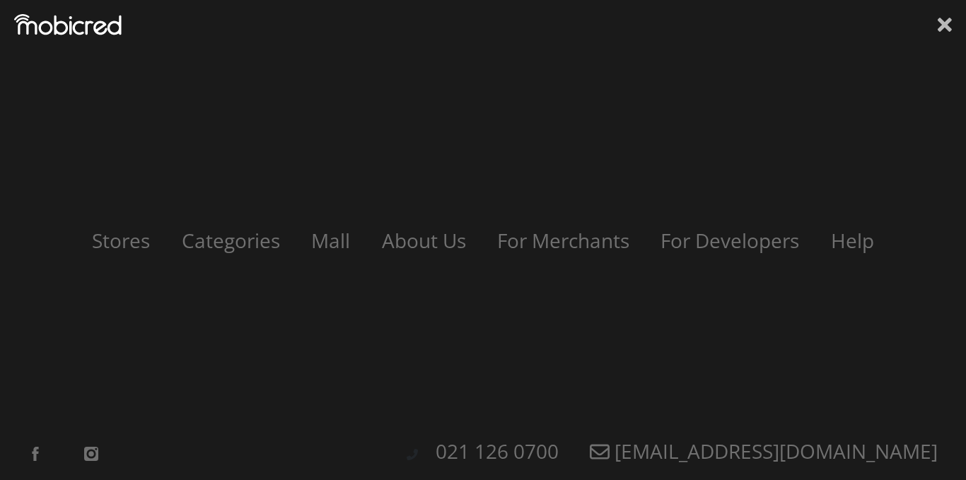
click at [942, 24] on icon at bounding box center [945, 25] width 14 height 14
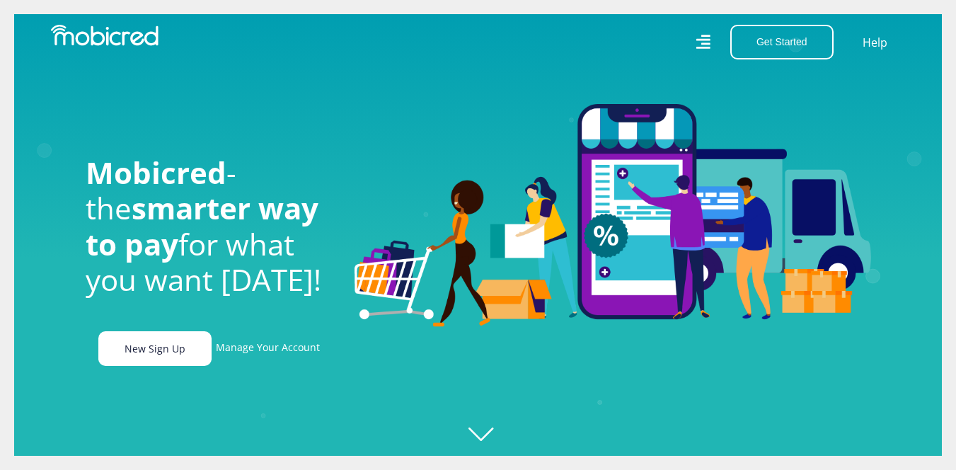
scroll to position [0, 806]
click at [484, 436] on icon "Created with Raphaël 2.3.0" at bounding box center [492, 235] width 956 height 470
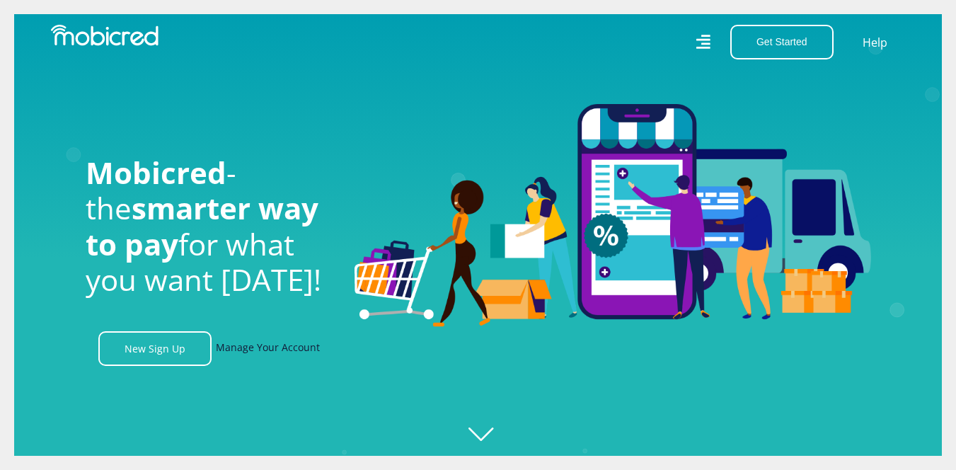
scroll to position [0, 1613]
click at [251, 340] on link "Manage Your Account" at bounding box center [268, 348] width 104 height 35
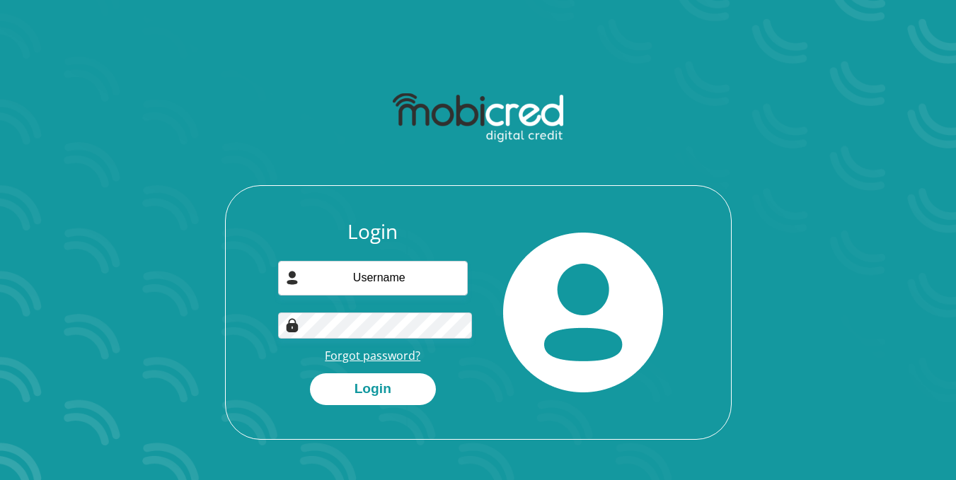
click at [342, 348] on link "Forgot password?" at bounding box center [372, 356] width 95 height 16
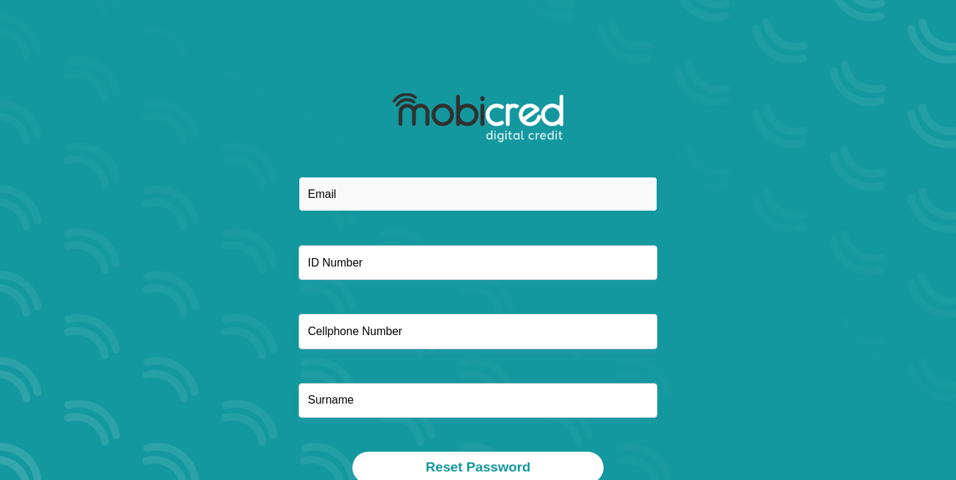
click at [348, 177] on input "email" at bounding box center [478, 194] width 359 height 35
type input "zandaminora@gmail.com"
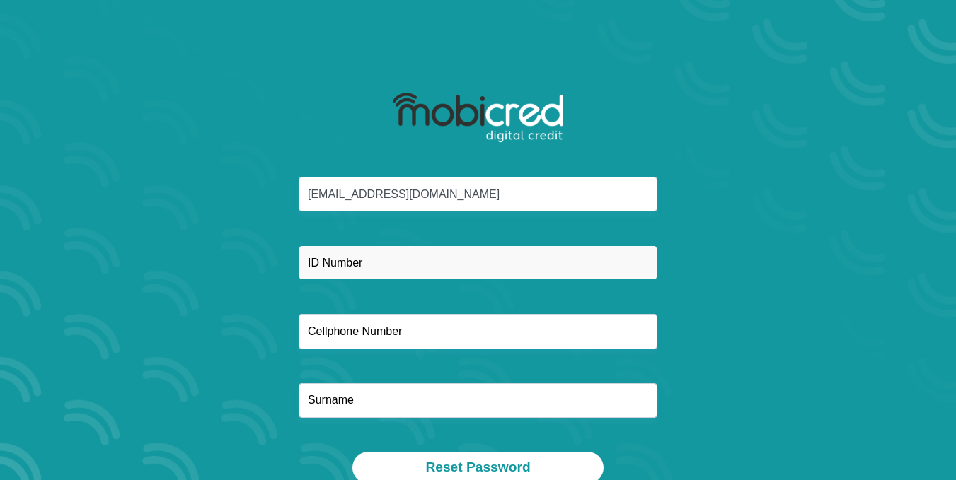
click at [309, 245] on input "text" at bounding box center [478, 262] width 359 height 35
type input "8209085755089"
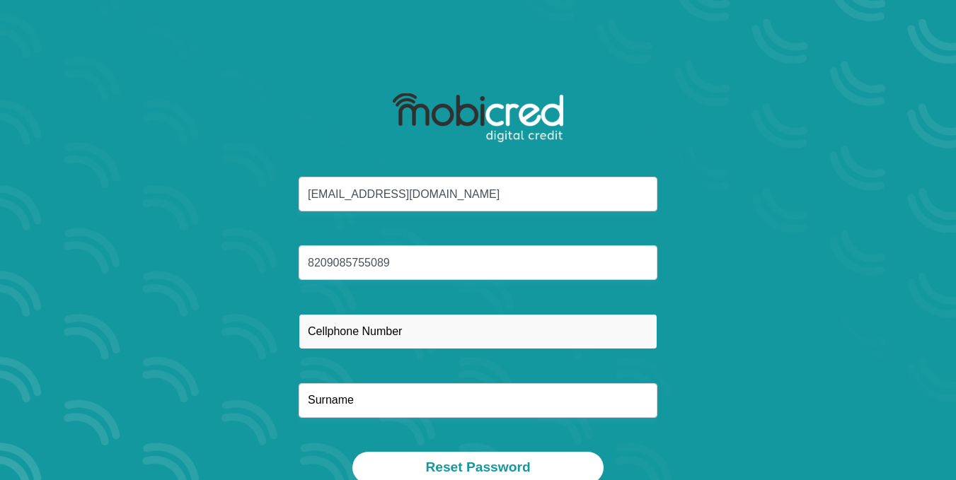
click at [317, 314] on input "text" at bounding box center [478, 331] width 359 height 35
type input "0679554955"
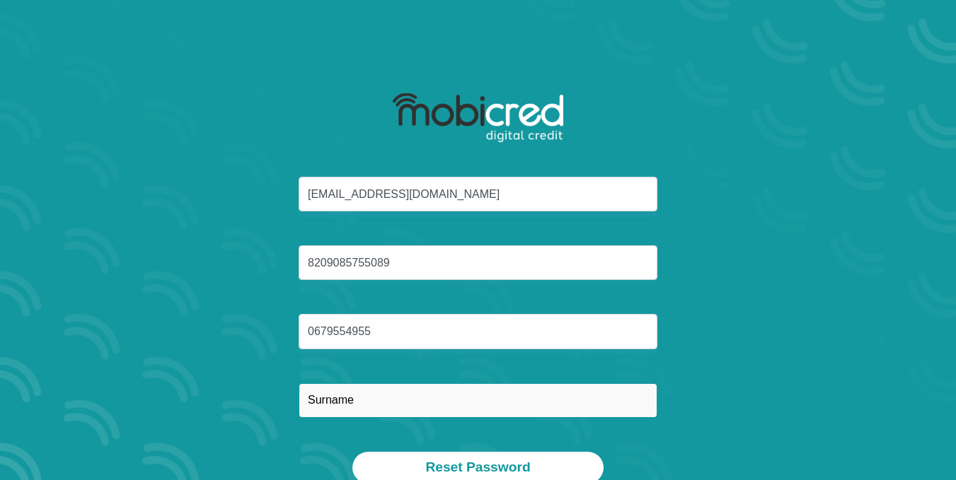
click at [322, 383] on input "text" at bounding box center [478, 400] width 359 height 35
type input "Mapoga"
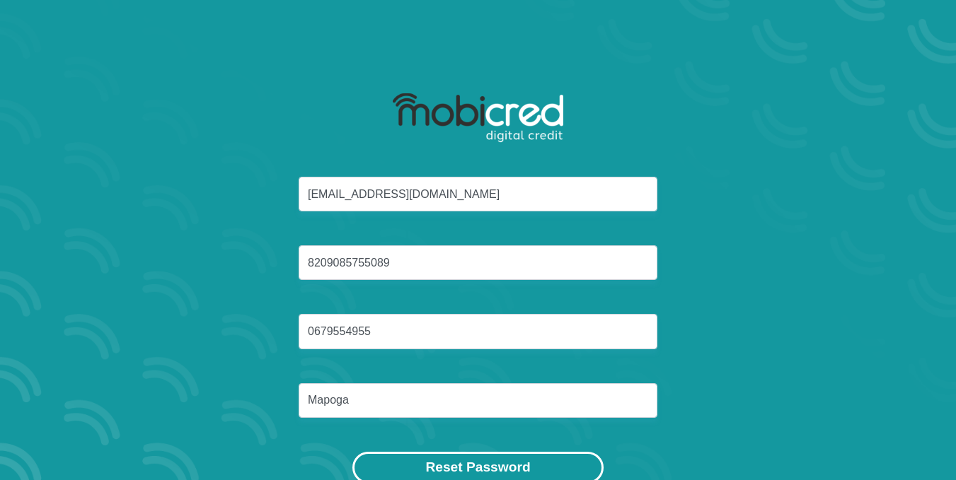
click at [449, 452] on button "Reset Password" at bounding box center [477, 468] width 250 height 32
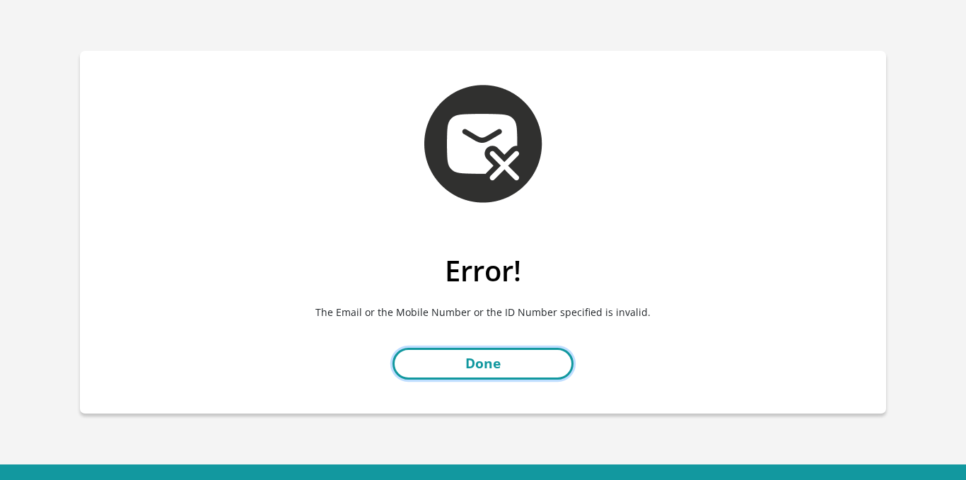
click at [494, 348] on link "Done" at bounding box center [483, 364] width 181 height 32
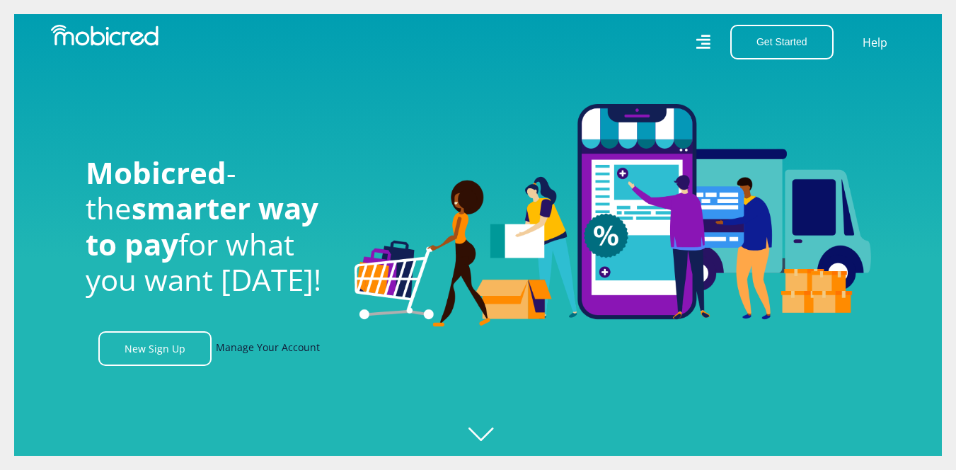
click at [267, 342] on link "Manage Your Account" at bounding box center [268, 348] width 104 height 35
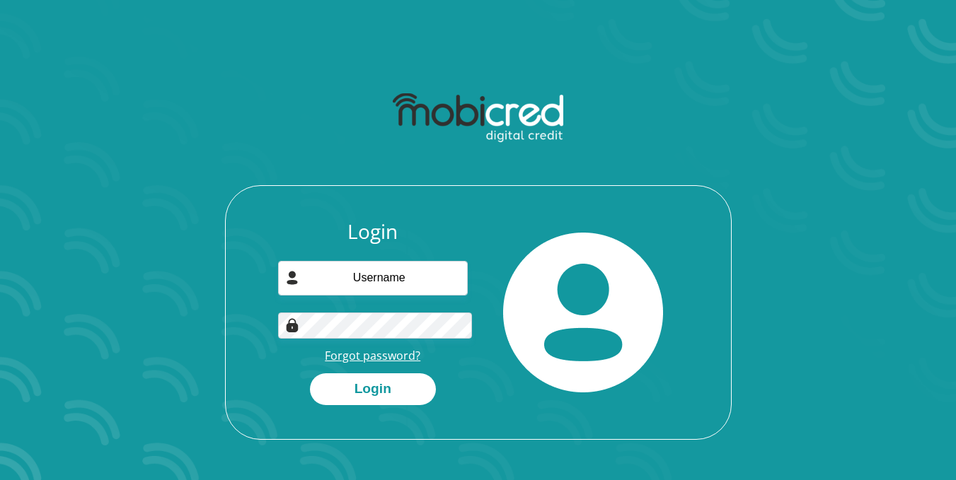
click at [352, 348] on link "Forgot password?" at bounding box center [372, 356] width 95 height 16
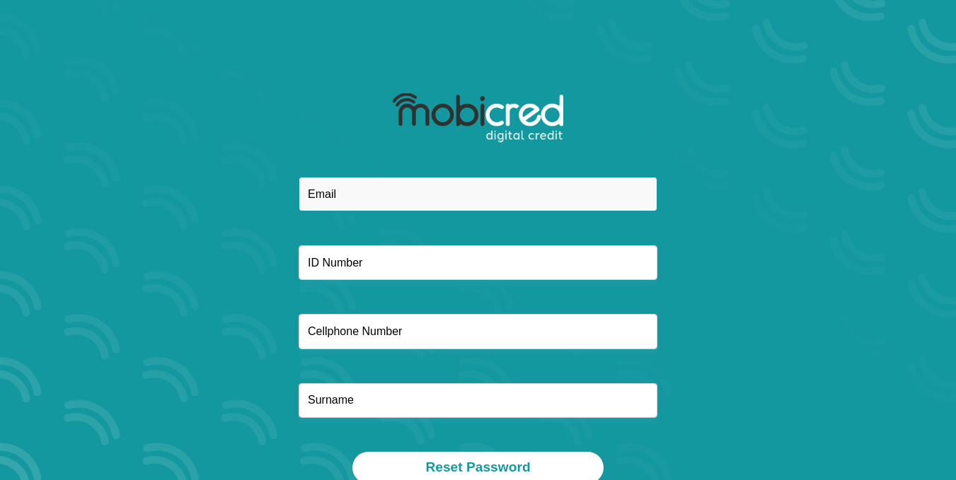
click at [344, 177] on input "email" at bounding box center [478, 194] width 359 height 35
type input "[EMAIL_ADDRESS][DOMAIN_NAME]"
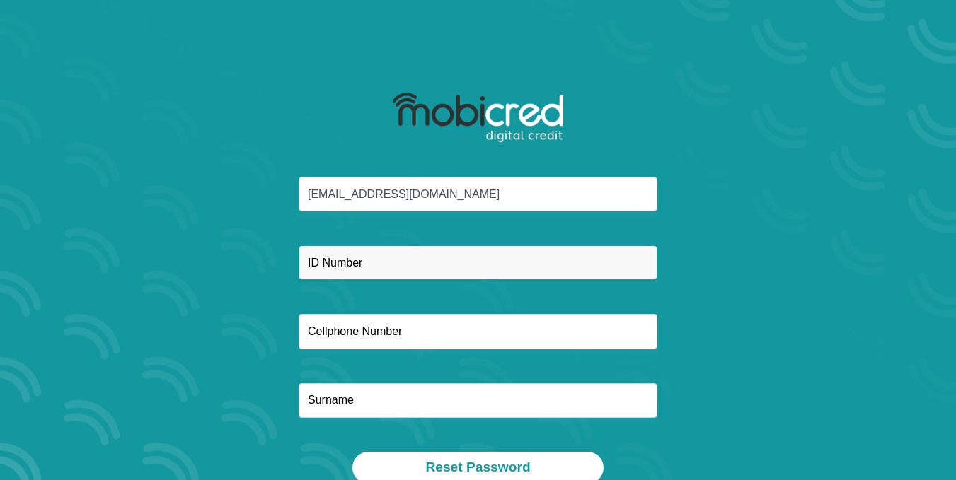
click at [357, 245] on input "text" at bounding box center [478, 262] width 359 height 35
type input "8209085755089"
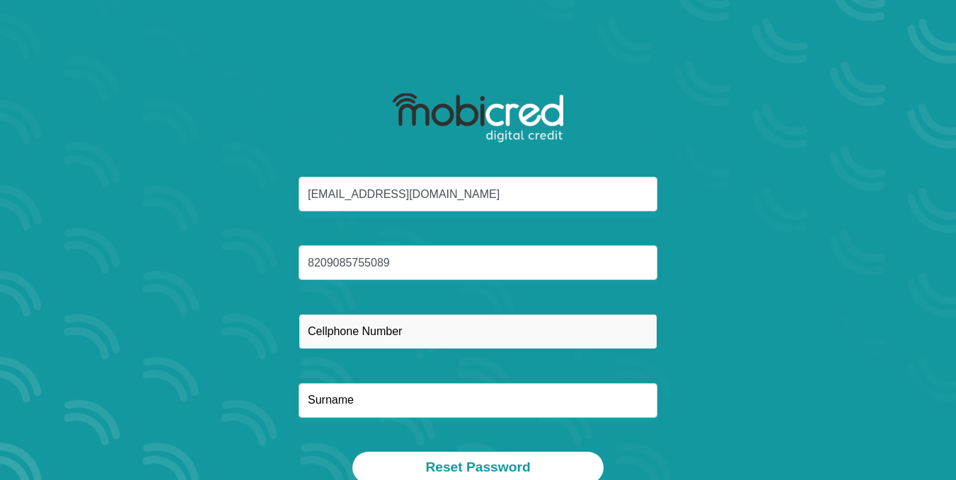
click at [348, 314] on input "text" at bounding box center [478, 331] width 359 height 35
type input "0679554955"
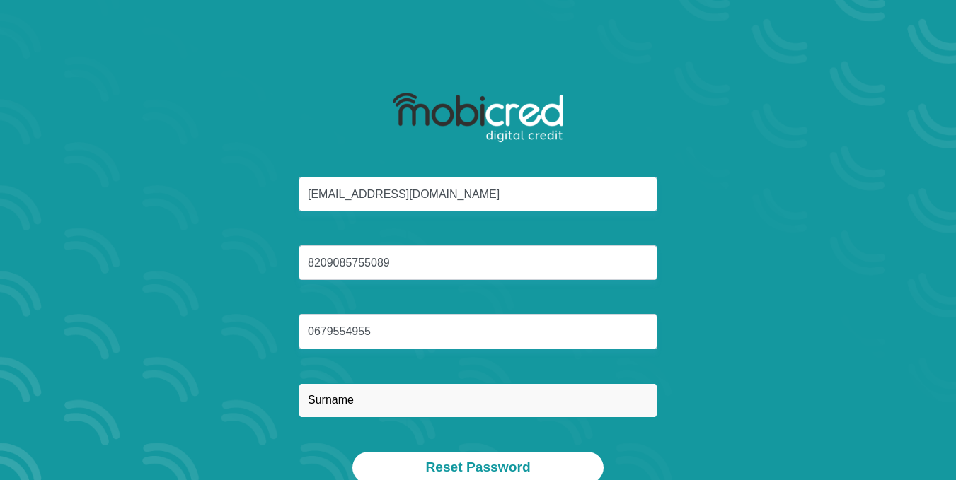
click at [340, 383] on input "text" at bounding box center [478, 400] width 359 height 35
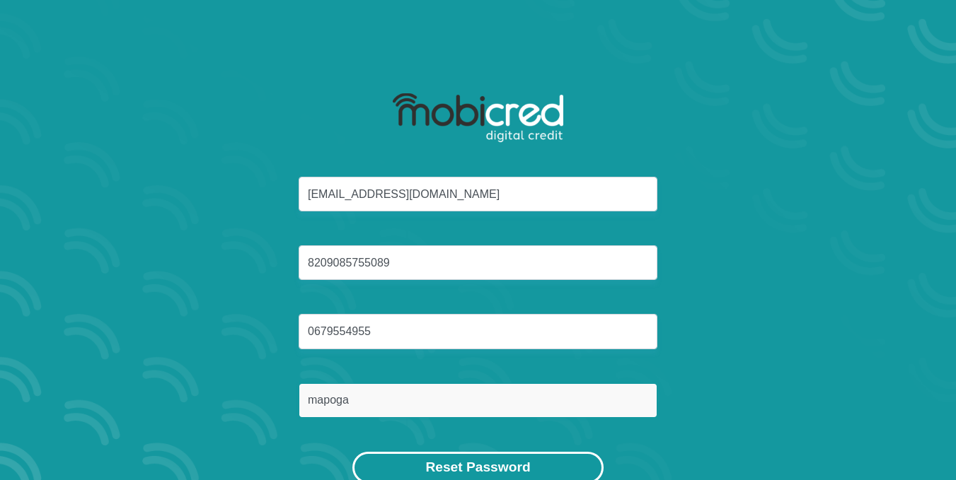
type input "mapoga"
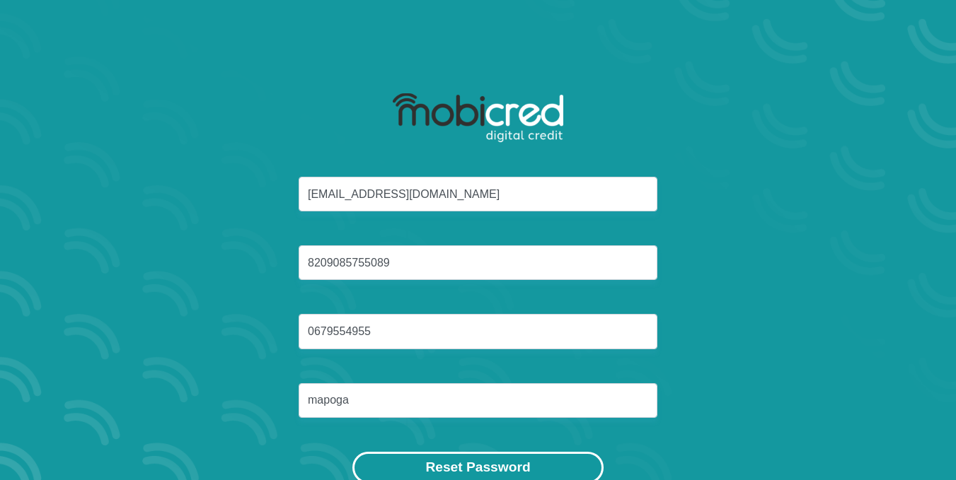
click at [499, 452] on button "Reset Password" at bounding box center [477, 468] width 250 height 32
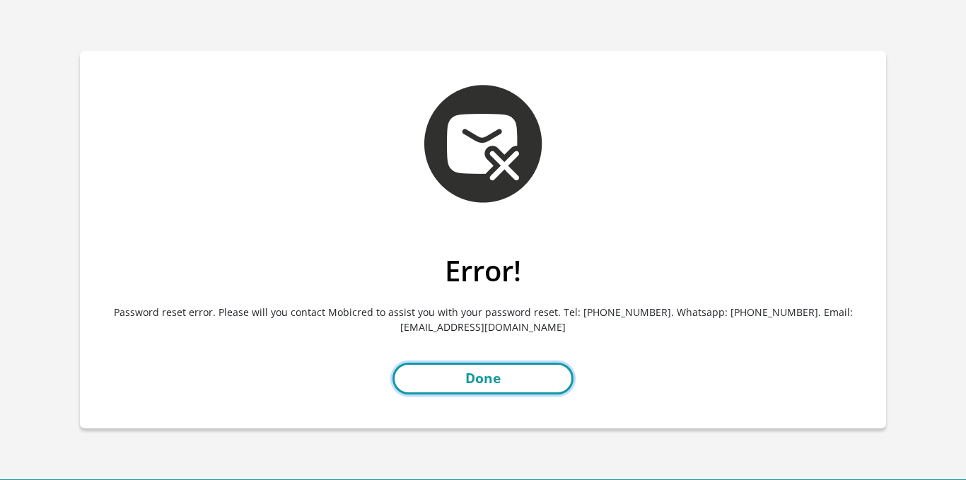
click at [497, 363] on link "Done" at bounding box center [483, 379] width 181 height 32
